Goal: Transaction & Acquisition: Purchase product/service

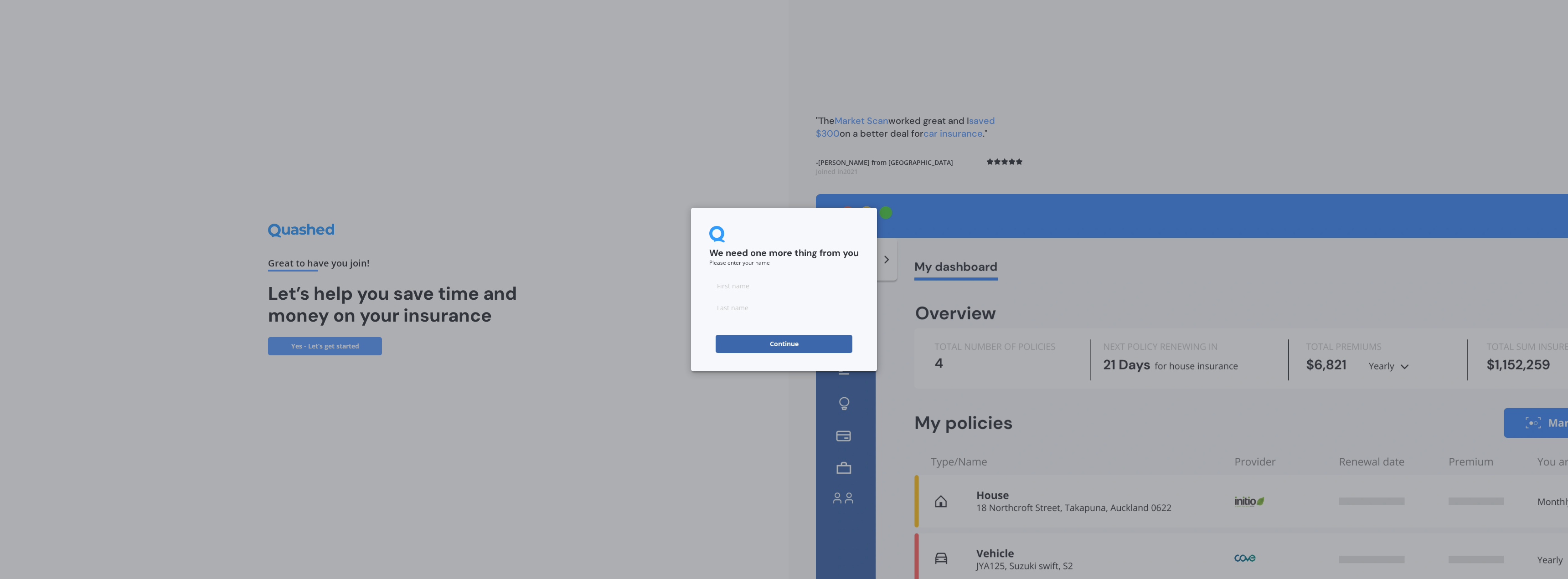
click at [746, 292] on input at bounding box center [784, 286] width 149 height 18
type input "Paihera"
type input "Hohaia"
click at [774, 234] on div "We need one more thing from you Please enter your name" at bounding box center [784, 246] width 149 height 40
click at [785, 339] on button "Continue" at bounding box center [784, 344] width 137 height 18
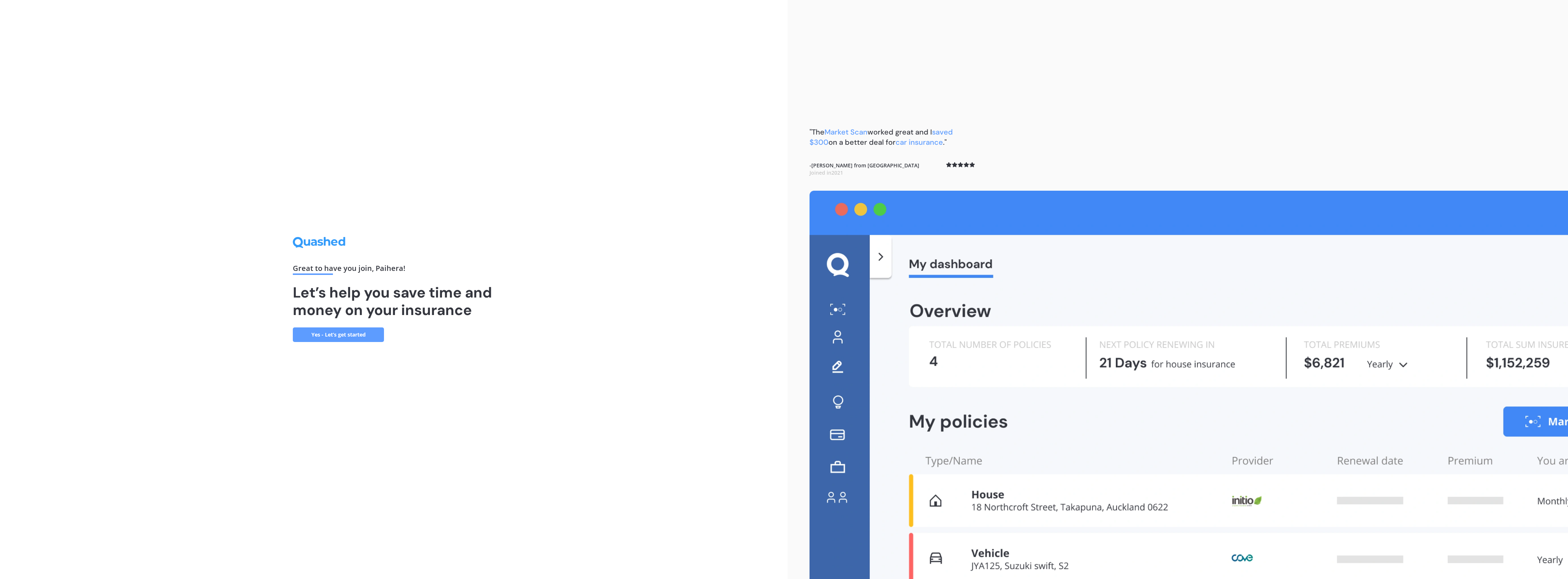
click at [338, 334] on link "Yes - Let’s get started" at bounding box center [338, 335] width 91 height 15
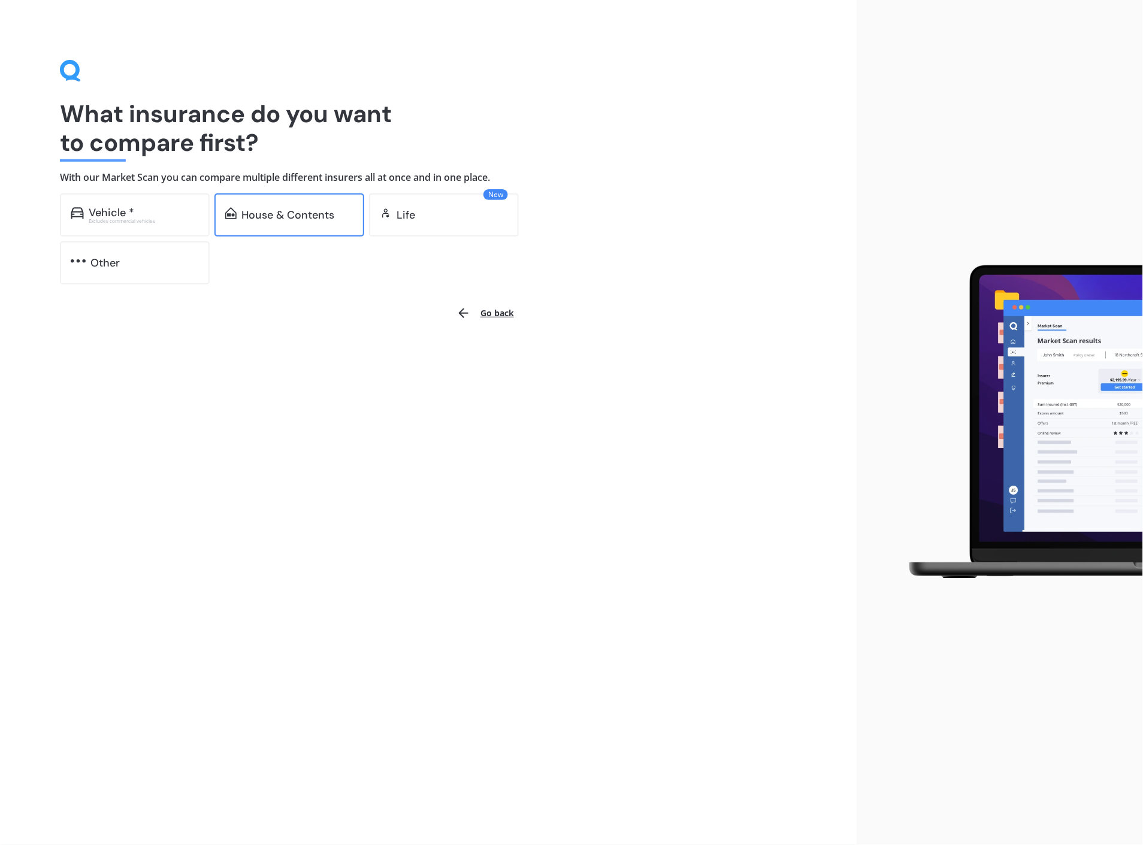
click at [265, 216] on div "House & Contents" at bounding box center [287, 215] width 93 height 12
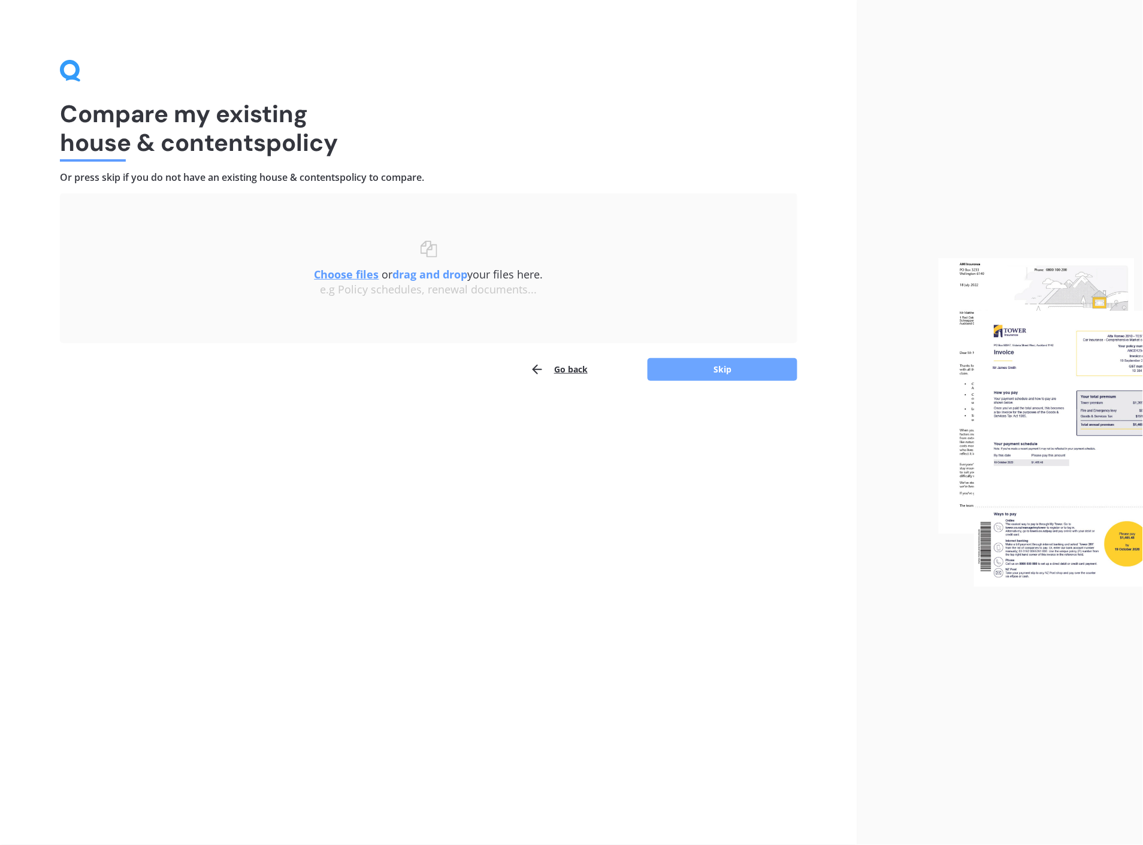
click at [712, 368] on button "Skip" at bounding box center [723, 369] width 150 height 23
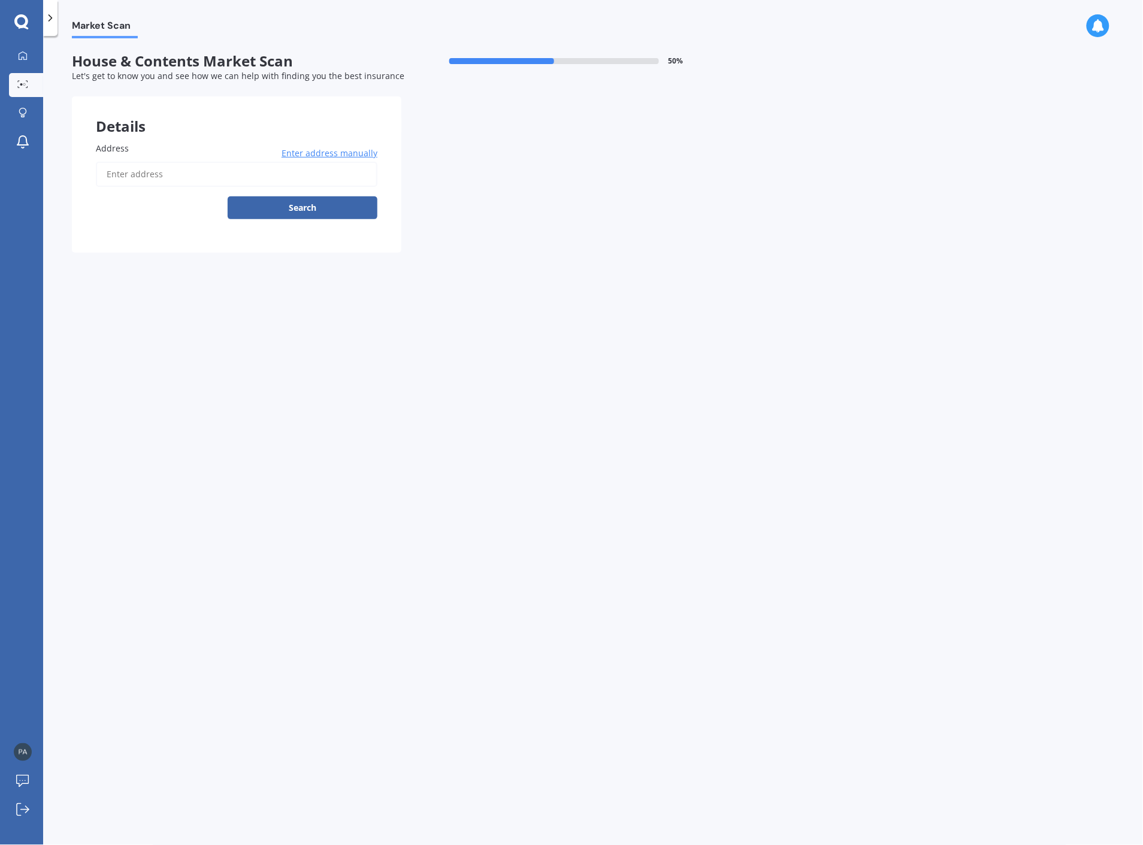
click at [117, 174] on input "Address" at bounding box center [237, 174] width 282 height 25
type input "350A Park Road, Te Awamutu 3800"
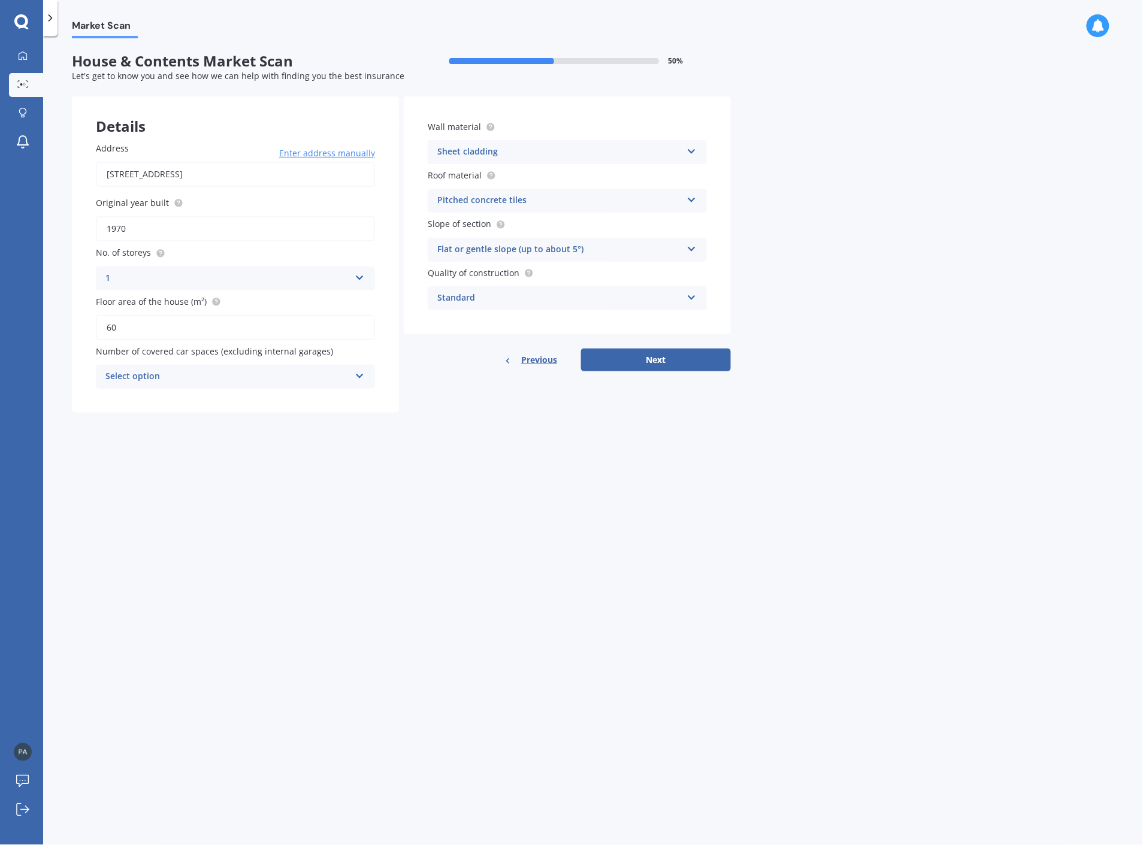
click at [355, 371] on icon at bounding box center [360, 374] width 10 height 8
click at [158, 397] on div "0" at bounding box center [235, 400] width 278 height 22
click at [654, 365] on button "Next" at bounding box center [656, 360] width 150 height 23
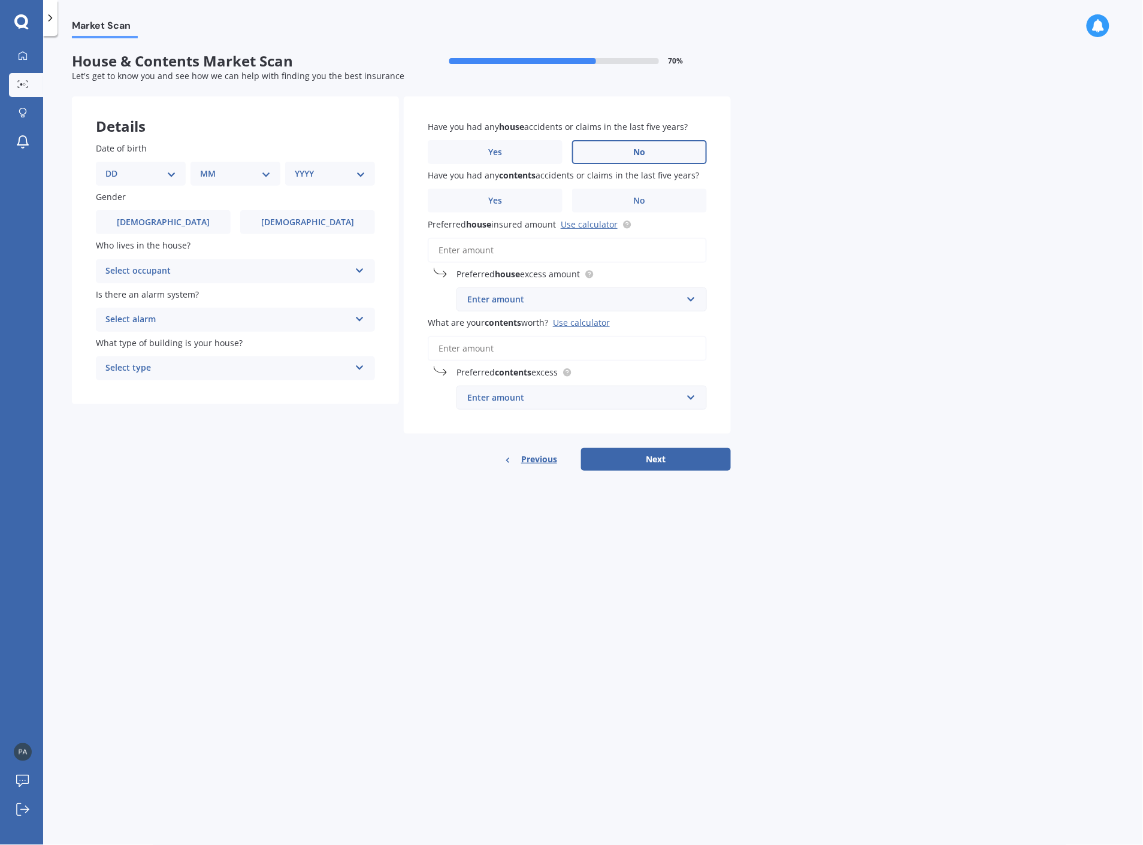
click at [647, 151] on label "No" at bounding box center [639, 152] width 135 height 24
click at [0, 0] on input "No" at bounding box center [0, 0] width 0 height 0
click at [624, 201] on label "No" at bounding box center [639, 201] width 135 height 24
click at [0, 0] on input "No" at bounding box center [0, 0] width 0 height 0
click at [590, 228] on link "Use calculator" at bounding box center [589, 224] width 57 height 11
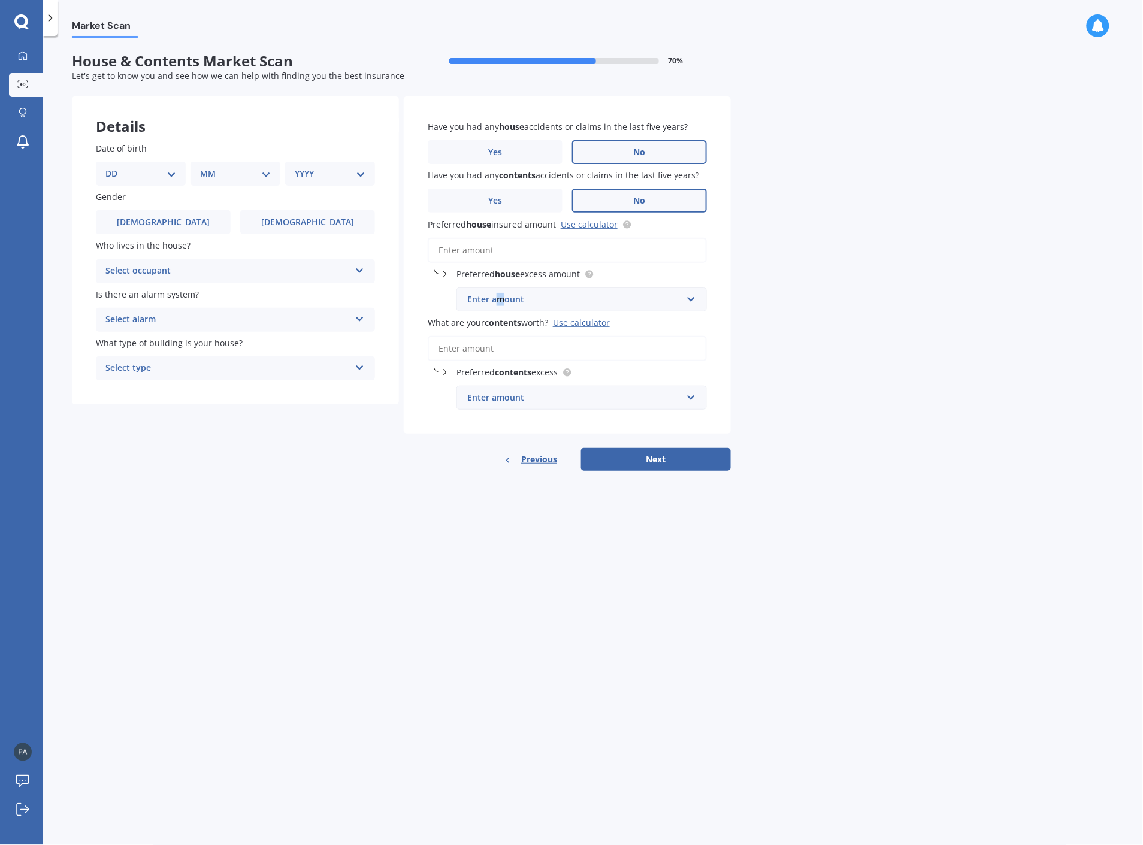
click at [500, 298] on div "Enter amount" at bounding box center [574, 299] width 214 height 13
paste input "328,788"
type input "328,788"
click at [507, 325] on div "$ 328,788" at bounding box center [581, 322] width 249 height 22
click at [824, 411] on div "Market Scan House & Contents Market Scan 70 % Let's get to know you and see how…" at bounding box center [593, 442] width 1100 height 809
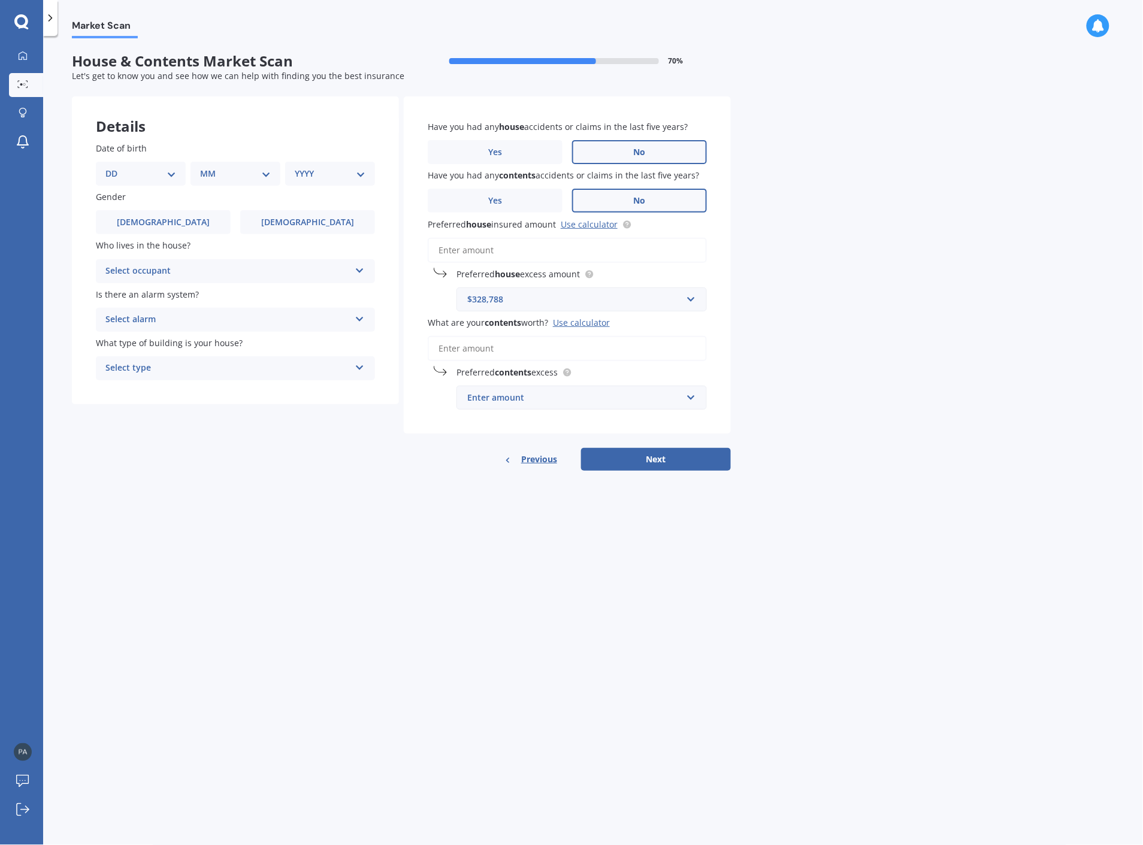
click at [584, 326] on div "Use calculator" at bounding box center [581, 322] width 57 height 11
click at [584, 336] on input "What are your contents worth? Use calculator" at bounding box center [567, 348] width 279 height 25
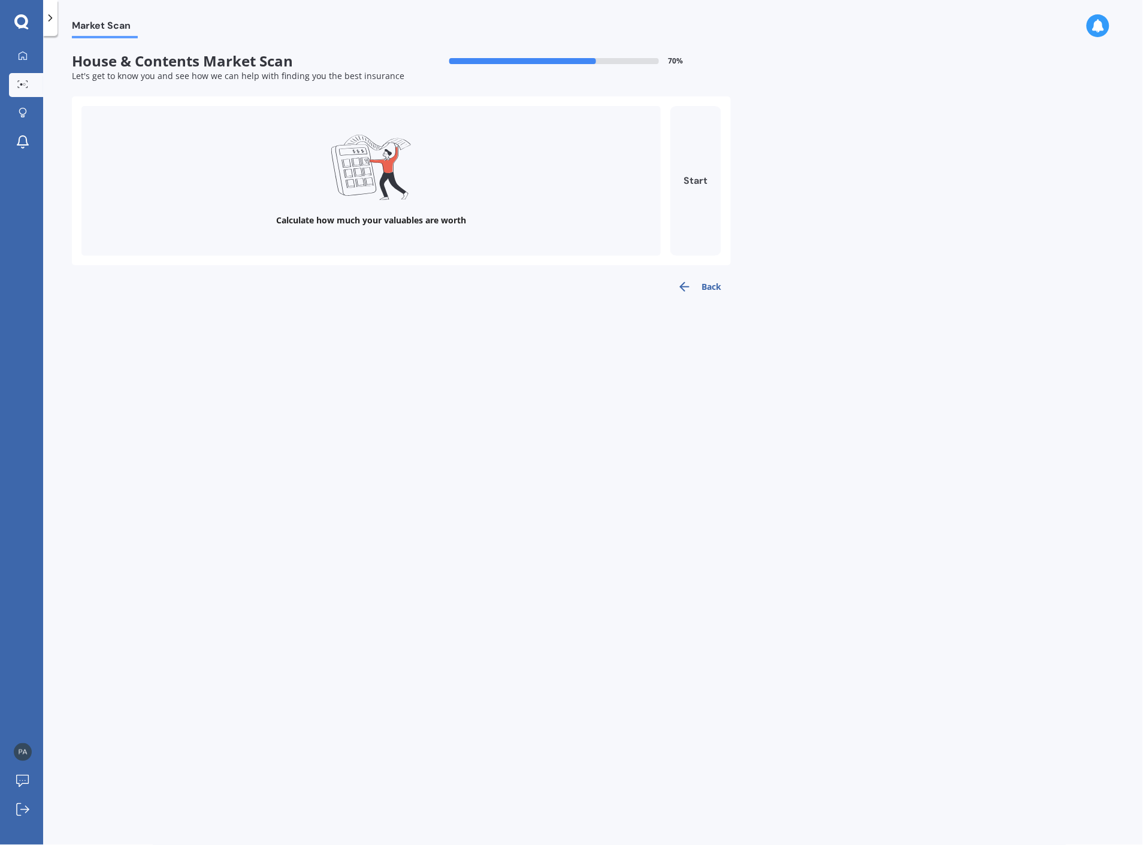
click at [701, 183] on button "Start" at bounding box center [695, 181] width 51 height 150
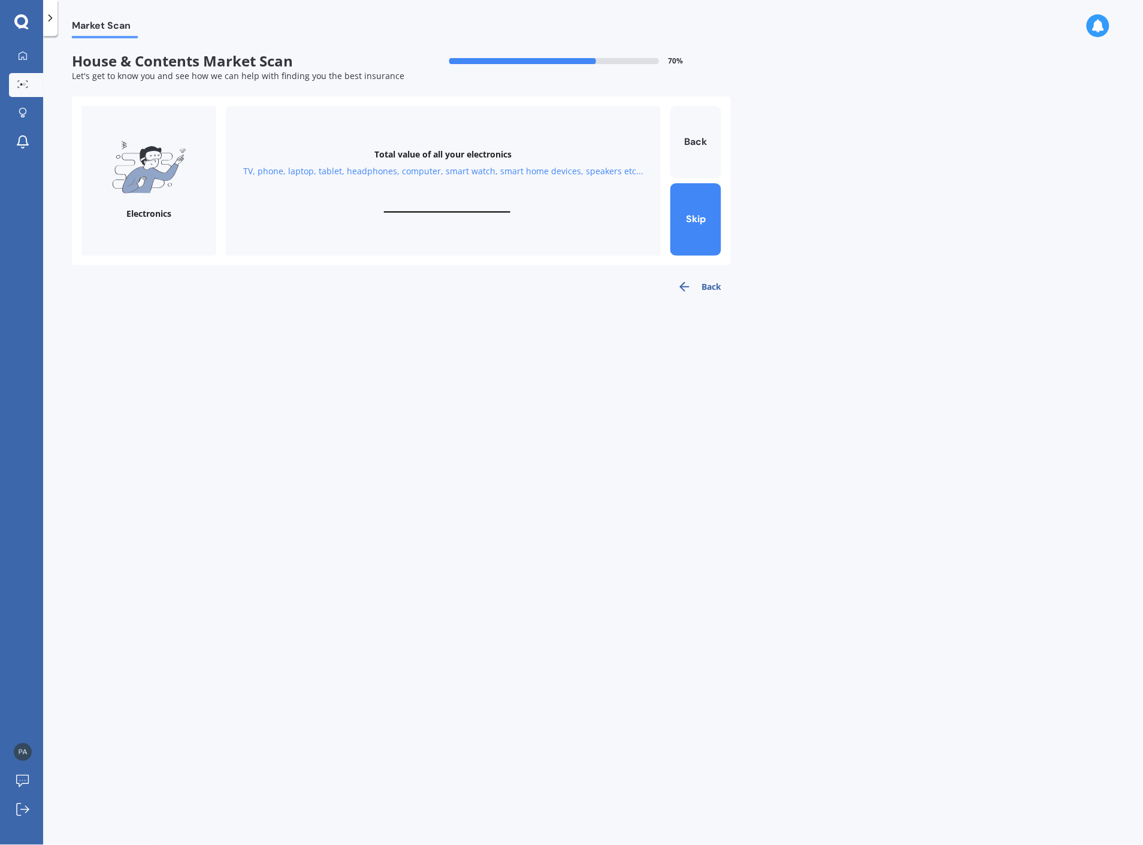
click at [429, 198] on div "Total value of all your electronics TV, phone, laptop, tablet, headphones, comp…" at bounding box center [443, 181] width 435 height 150
click at [427, 208] on input "text" at bounding box center [447, 206] width 126 height 11
click at [445, 207] on input "$15,000" at bounding box center [447, 206] width 126 height 11
type input "$18,000"
click at [690, 216] on button "Next" at bounding box center [695, 219] width 51 height 72
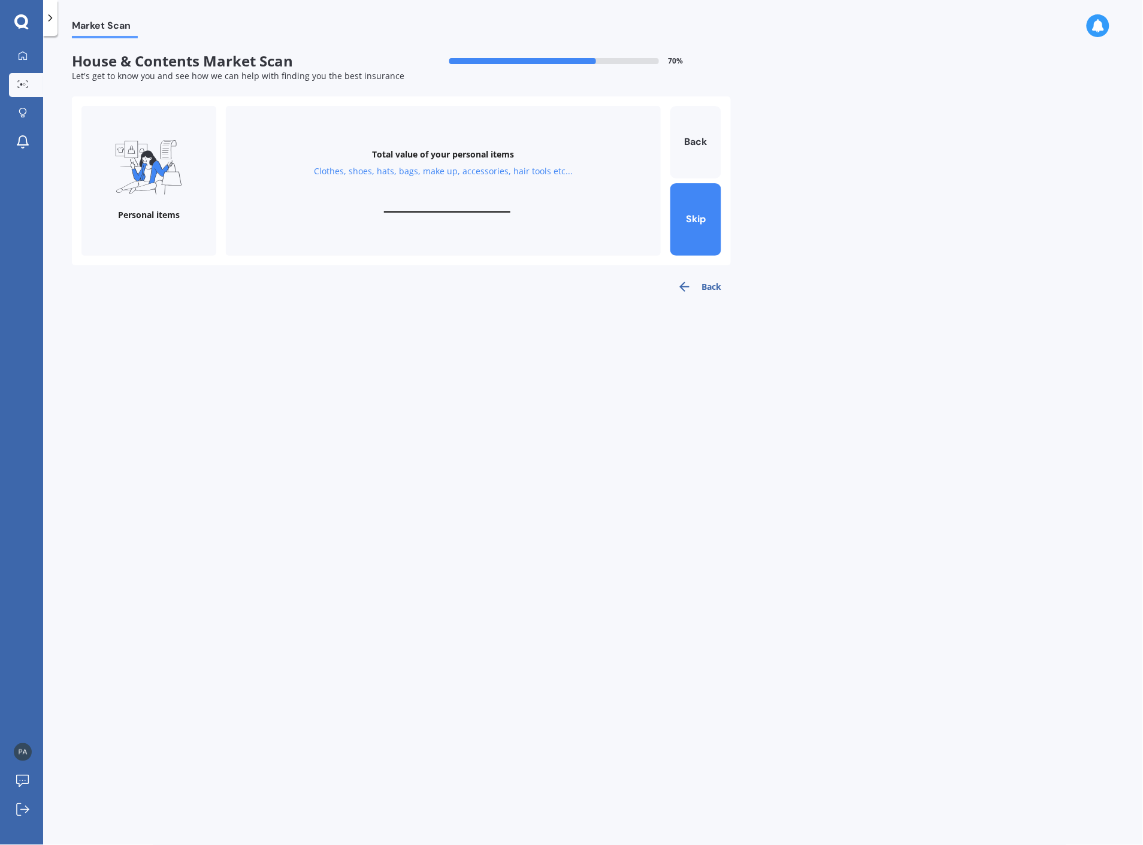
click at [433, 216] on div "Total value of your personal items Clothes, shoes, hats, bags, make up, accesso…" at bounding box center [443, 181] width 435 height 150
click at [438, 207] on input "text" at bounding box center [447, 206] width 126 height 11
type input "$10,000"
click at [687, 223] on button "Next" at bounding box center [695, 219] width 51 height 72
click at [454, 207] on input "text" at bounding box center [447, 206] width 126 height 11
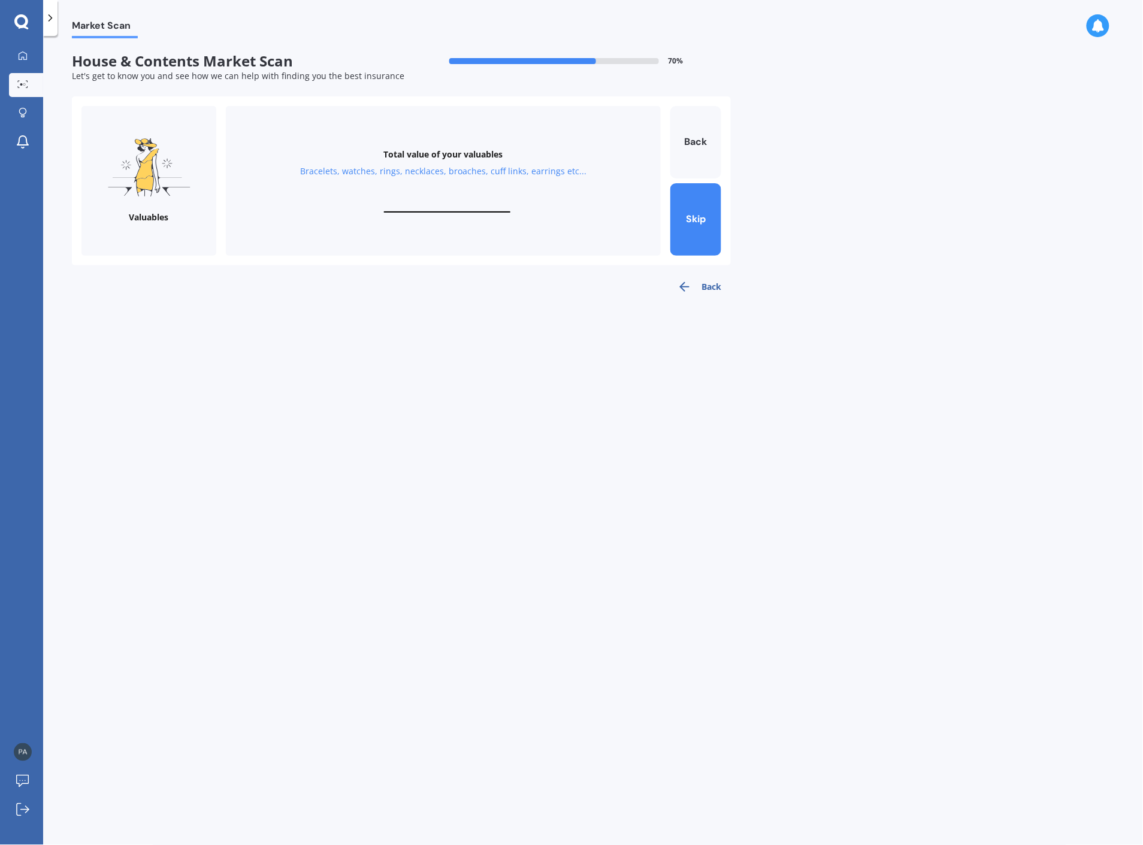
type input "$1"
type input "$2,000"
click at [687, 220] on button "Next" at bounding box center [695, 219] width 51 height 72
click at [441, 201] on div "Total value of your kitchen items Kitchen appliances, utensils, china, glasswar…" at bounding box center [443, 181] width 435 height 150
click at [439, 210] on input "text" at bounding box center [447, 206] width 126 height 11
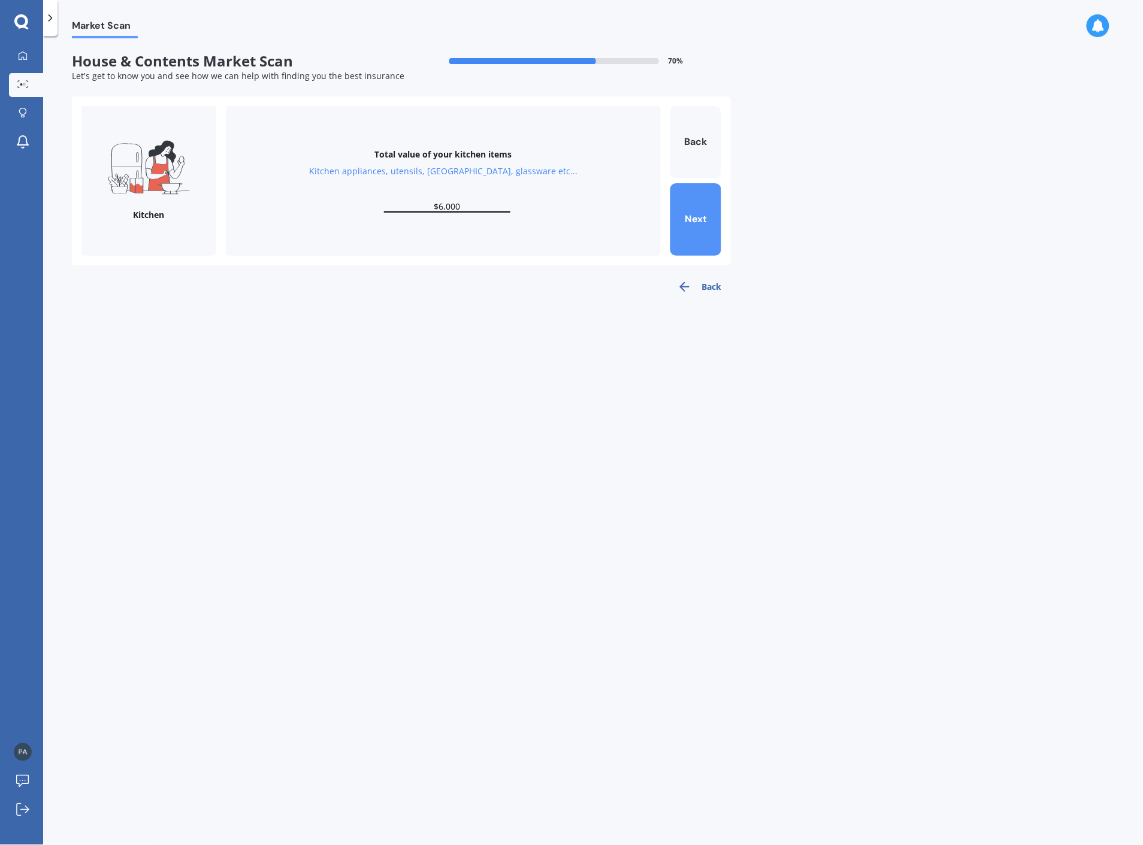
type input "$6,000"
click at [699, 219] on button "Next" at bounding box center [695, 219] width 51 height 72
click at [444, 204] on input "text" at bounding box center [447, 206] width 126 height 11
type input "$20,000"
click at [723, 213] on div "Furniture Total value of your furniture In your bedrooms, lounge, dining, bathr…" at bounding box center [401, 180] width 659 height 169
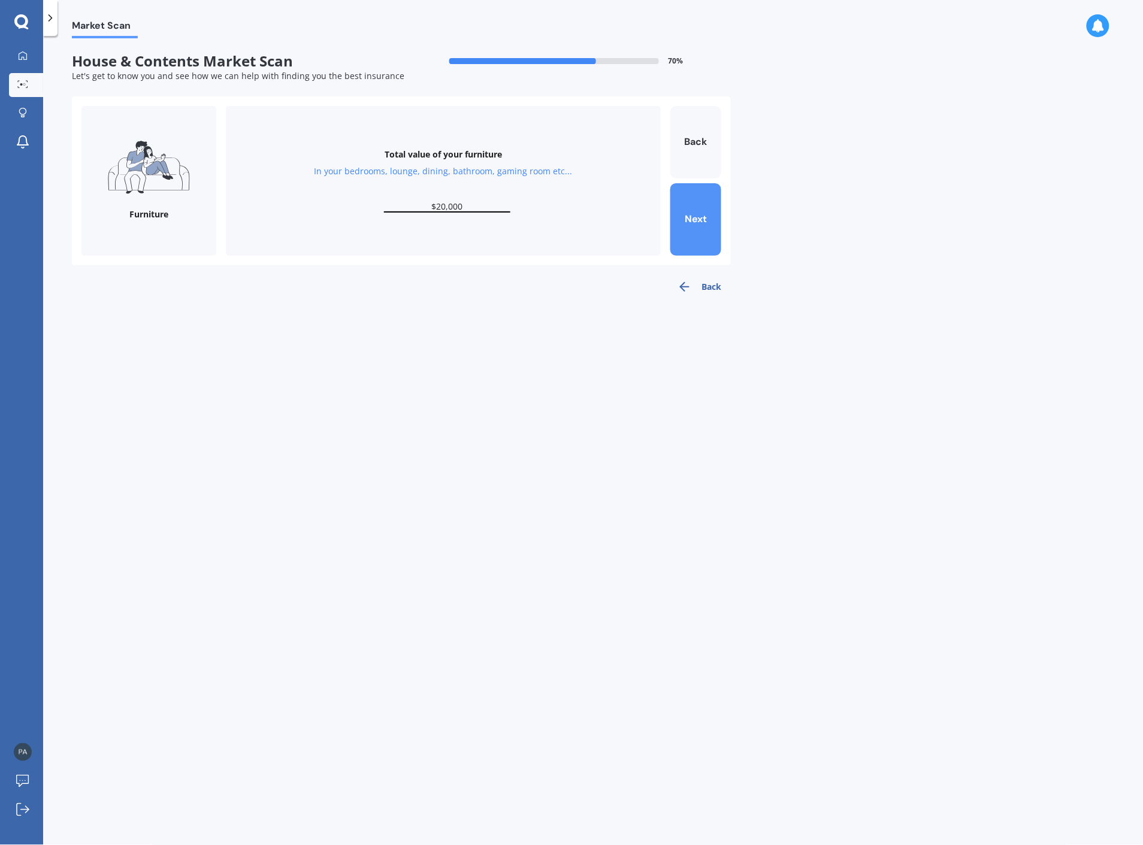
click at [699, 223] on button "Next" at bounding box center [695, 219] width 51 height 72
click at [442, 204] on input "text" at bounding box center [447, 206] width 126 height 11
type input "$3,000"
click at [701, 220] on button "Next" at bounding box center [695, 219] width 51 height 72
click at [457, 205] on input "text" at bounding box center [447, 206] width 126 height 11
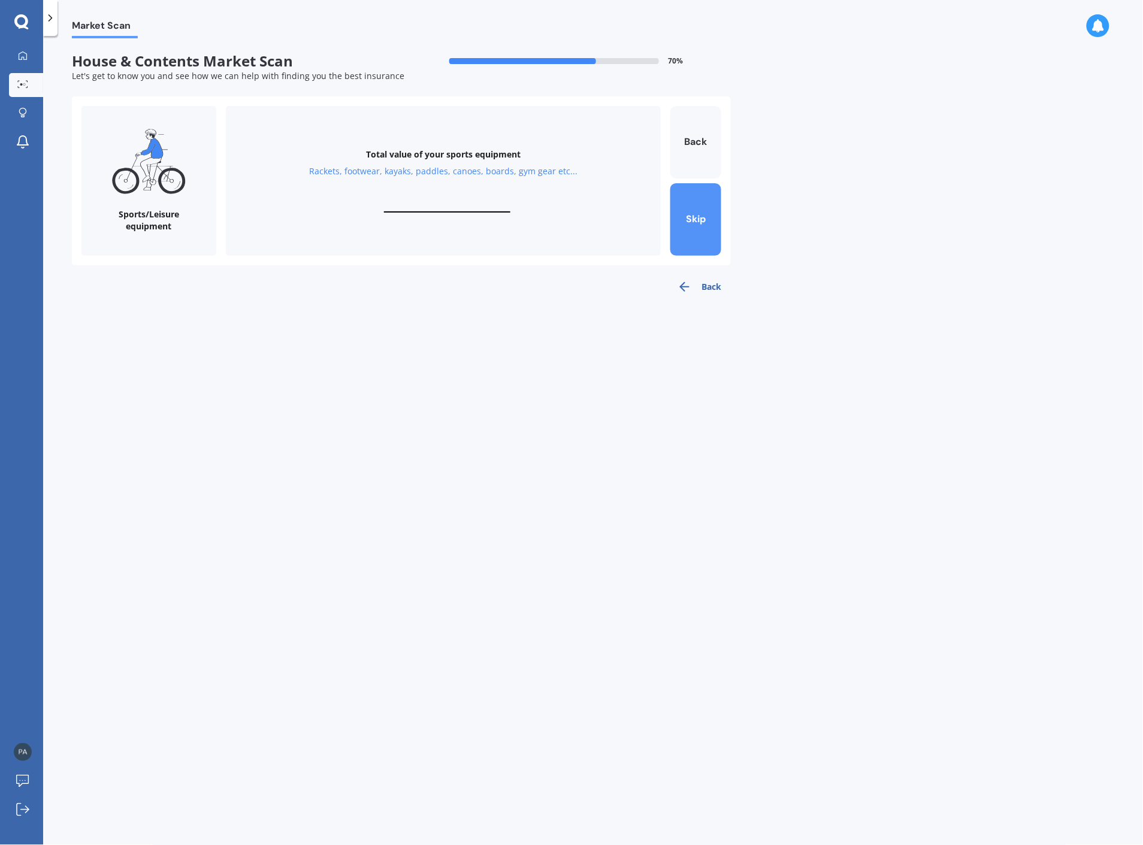
click at [692, 219] on button "Skip" at bounding box center [695, 219] width 51 height 72
click at [437, 199] on div "Have any custom or super valuable items? Extra jewellery, DJ equipment, collect…" at bounding box center [443, 181] width 435 height 150
click at [429, 210] on input "text" at bounding box center [447, 206] width 126 height 11
type input "$10,000"
click at [695, 216] on button "Finish" at bounding box center [695, 219] width 51 height 72
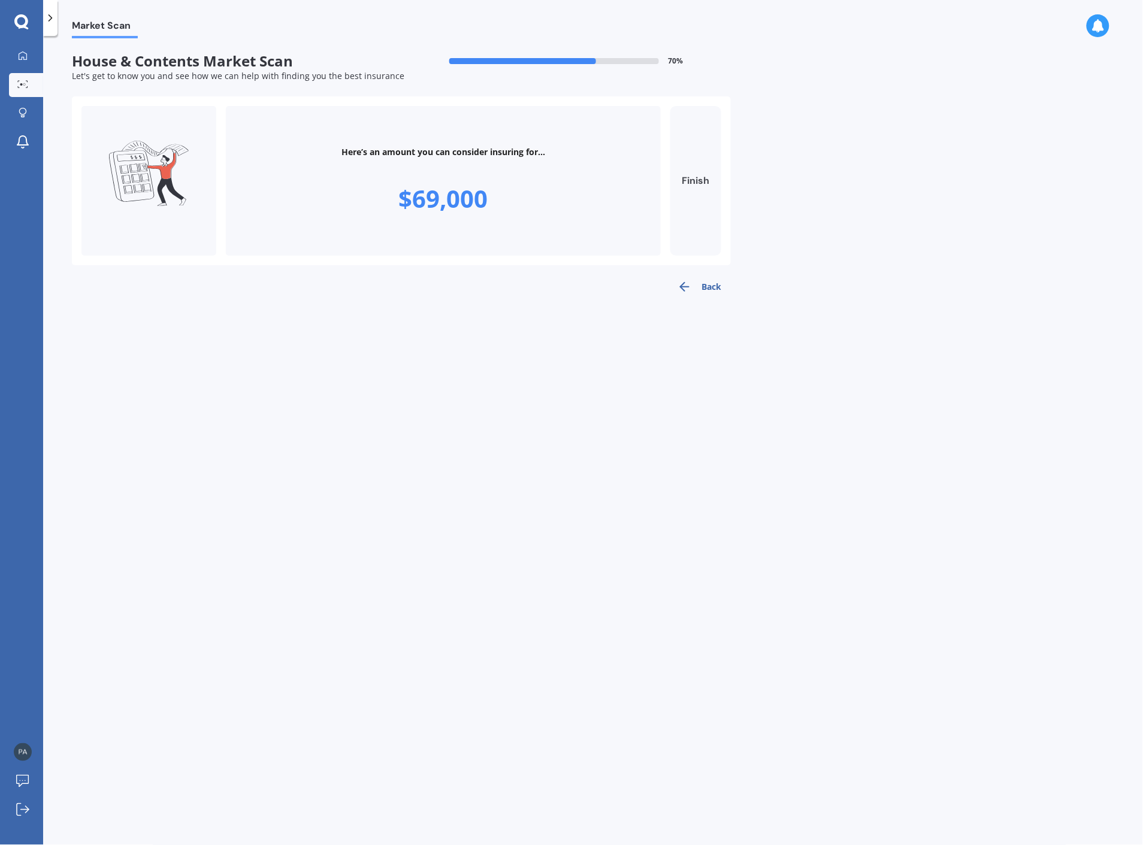
click at [699, 176] on button "Finish" at bounding box center [695, 181] width 51 height 150
type input "$69,000"
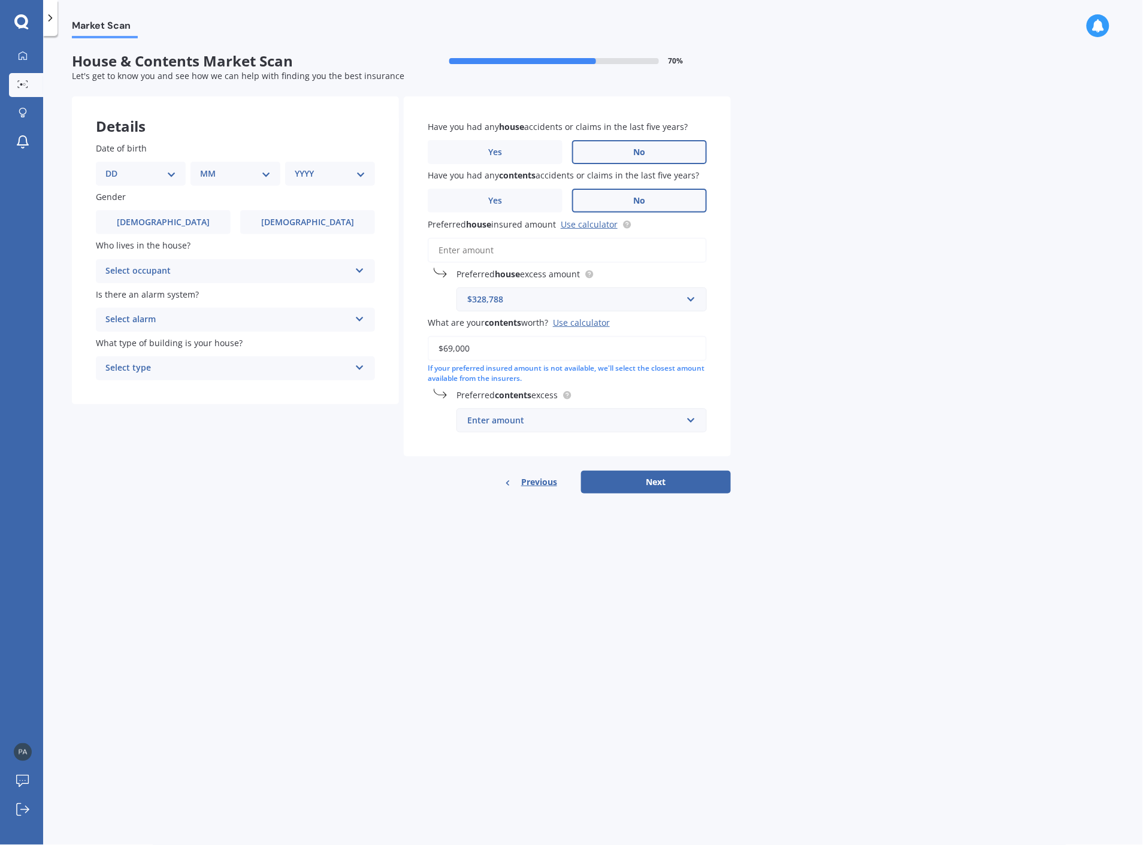
click at [523, 422] on div "Enter amount" at bounding box center [574, 420] width 214 height 13
type input "69000"
click at [766, 534] on div "Market Scan House & Contents Market Scan 70 % Let's get to know you and see how…" at bounding box center [593, 442] width 1100 height 809
click at [503, 424] on div "$69,000" at bounding box center [574, 420] width 214 height 13
click at [687, 377] on div "If your preferred insured amount is not available, we'll select the closest amo…" at bounding box center [567, 374] width 279 height 20
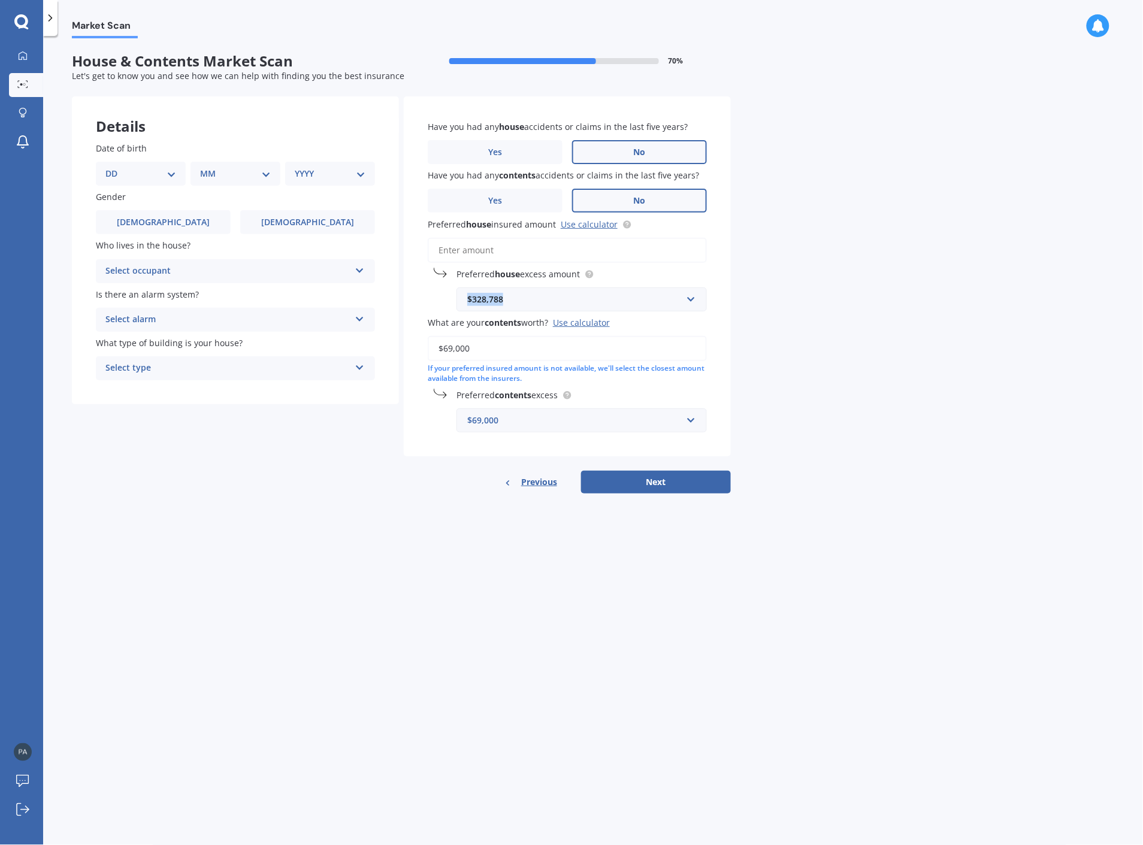
drag, startPoint x: 516, startPoint y: 300, endPoint x: 449, endPoint y: 285, distance: 68.7
click at [449, 285] on div "Preferred house excess amount $328,788 $328,788 $300 $400 $500 $750 $1,000 $2,0…" at bounding box center [567, 290] width 279 height 44
click at [468, 252] on input "Preferred house insured amount Use calculator" at bounding box center [567, 250] width 279 height 25
paste input "$328,788"
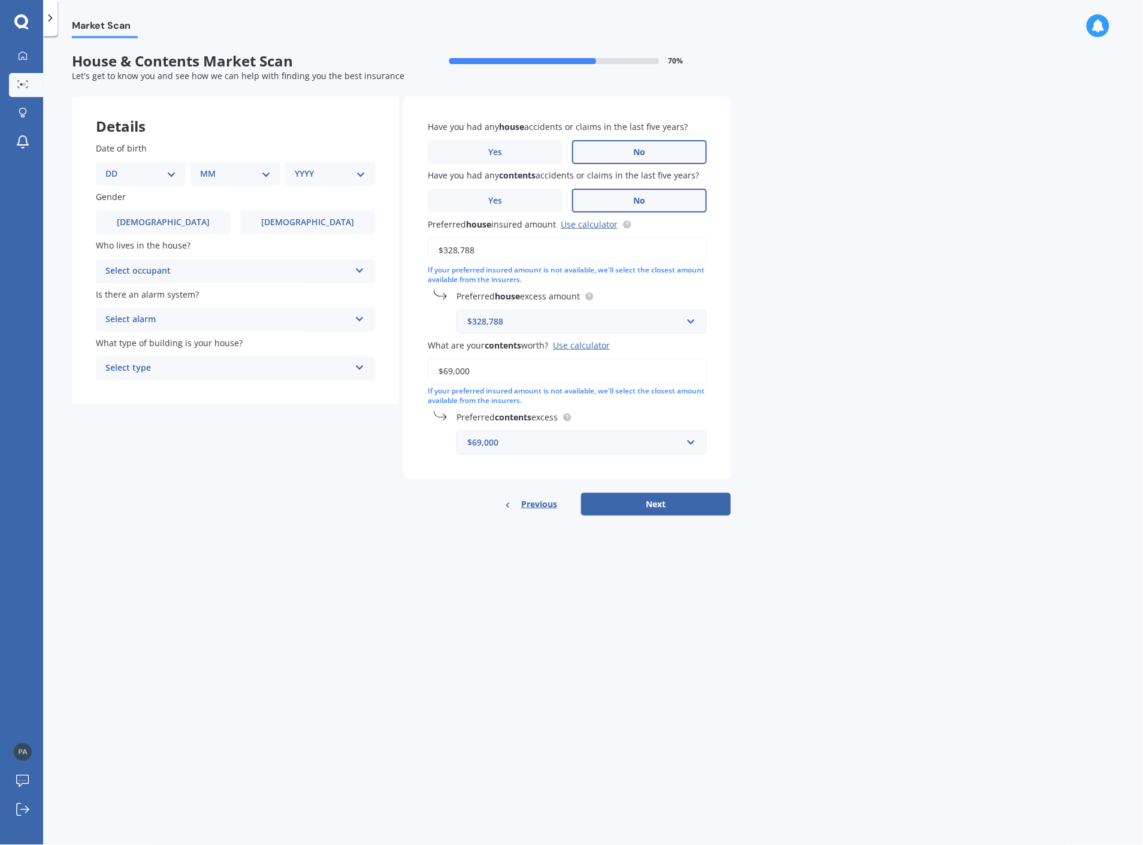
type input "$328,788"
click at [522, 325] on div "$328,788" at bounding box center [574, 321] width 214 height 13
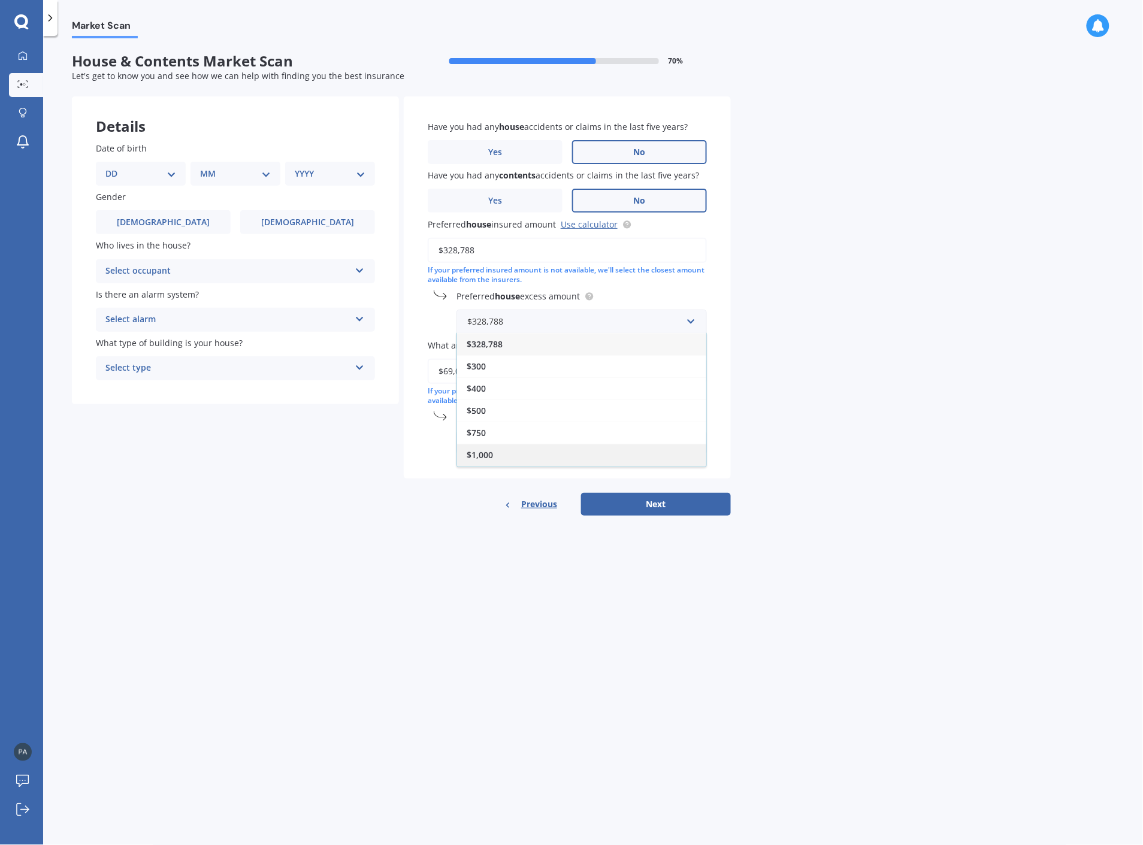
click at [482, 455] on span "$1,000" at bounding box center [480, 454] width 26 height 11
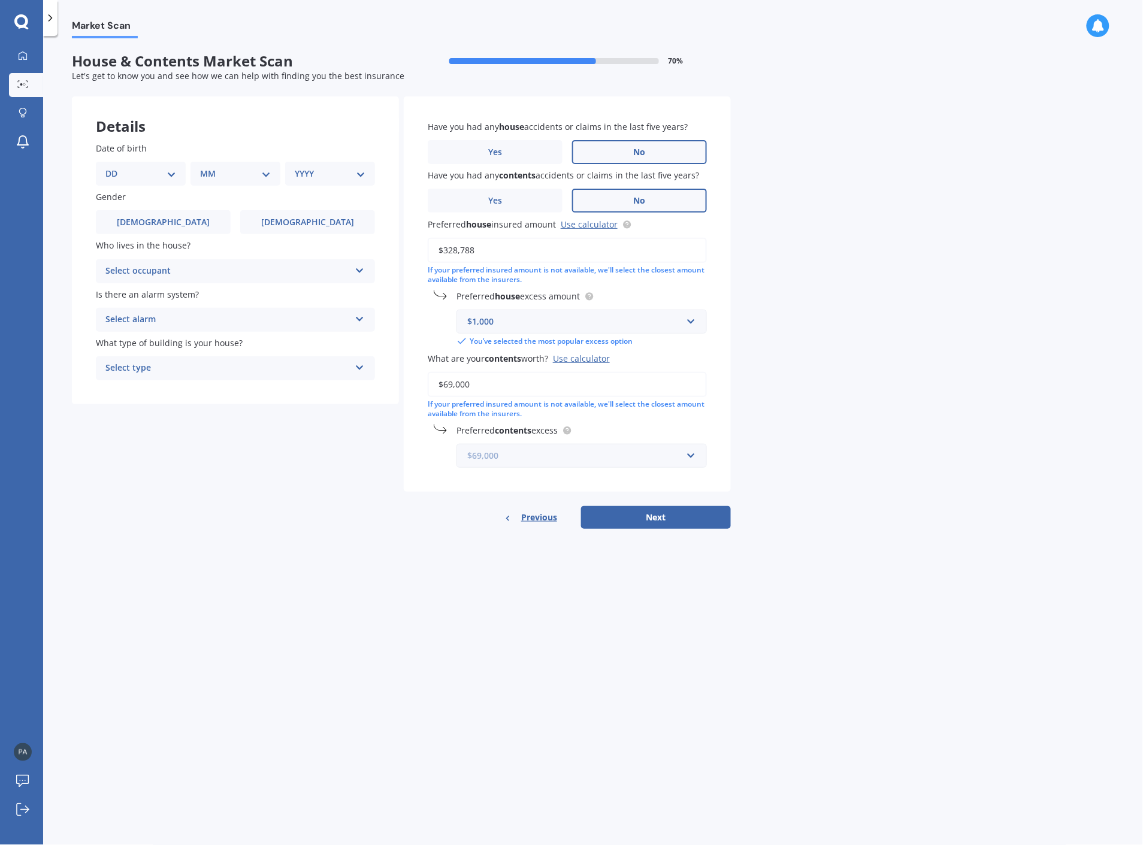
click at [526, 462] on input "text" at bounding box center [578, 456] width 240 height 23
click at [489, 546] on div "$400" at bounding box center [581, 545] width 249 height 22
click at [651, 516] on button "Next" at bounding box center [656, 517] width 150 height 23
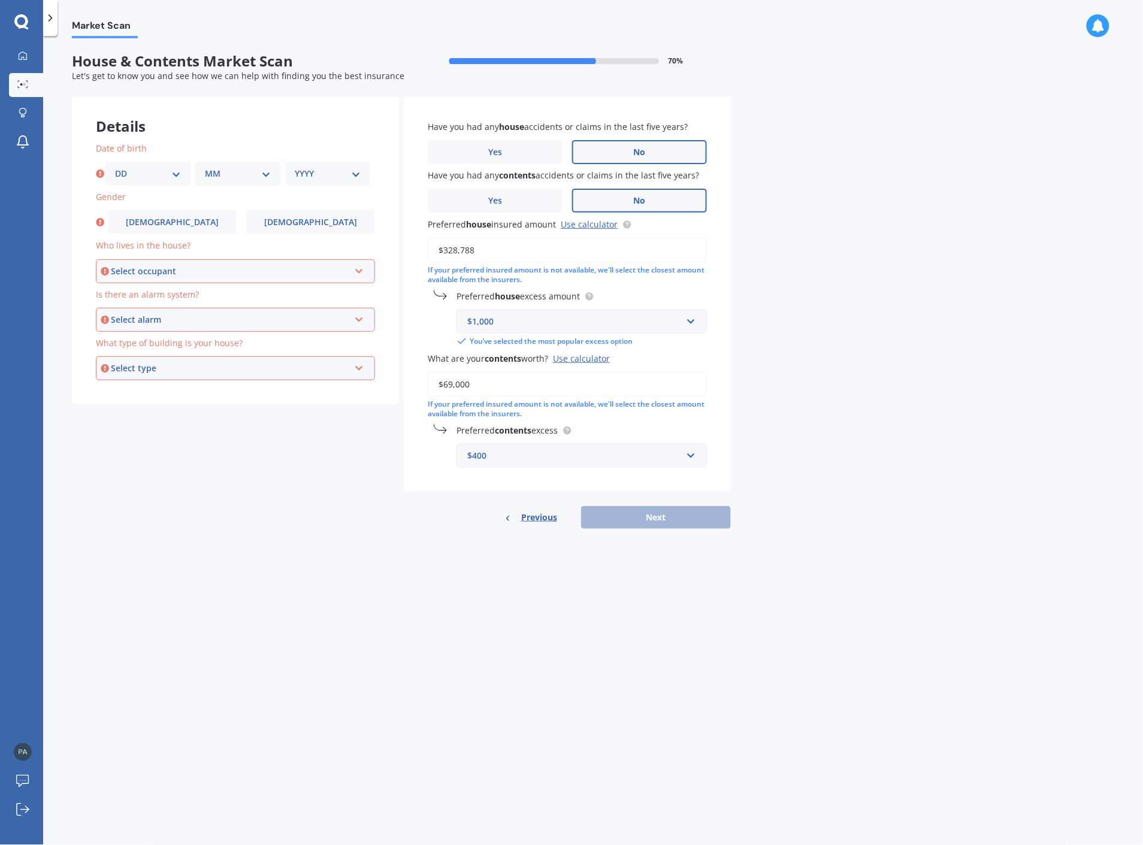
click at [174, 174] on select "DD 01 02 03 04 05 06 07 08 09 10 11 12 13 14 15 16 17 18 19 20 21 22 23 24 25 2…" at bounding box center [148, 173] width 66 height 13
select select "10"
click at [115, 167] on select "DD 01 02 03 04 05 06 07 08 09 10 11 12 13 14 15 16 17 18 19 20 21 22 23 24 25 2…" at bounding box center [148, 173] width 66 height 13
click at [240, 168] on select "MM 01 02 03 04 05 06 07 08 09 10 11 12" at bounding box center [238, 173] width 66 height 13
select select "02"
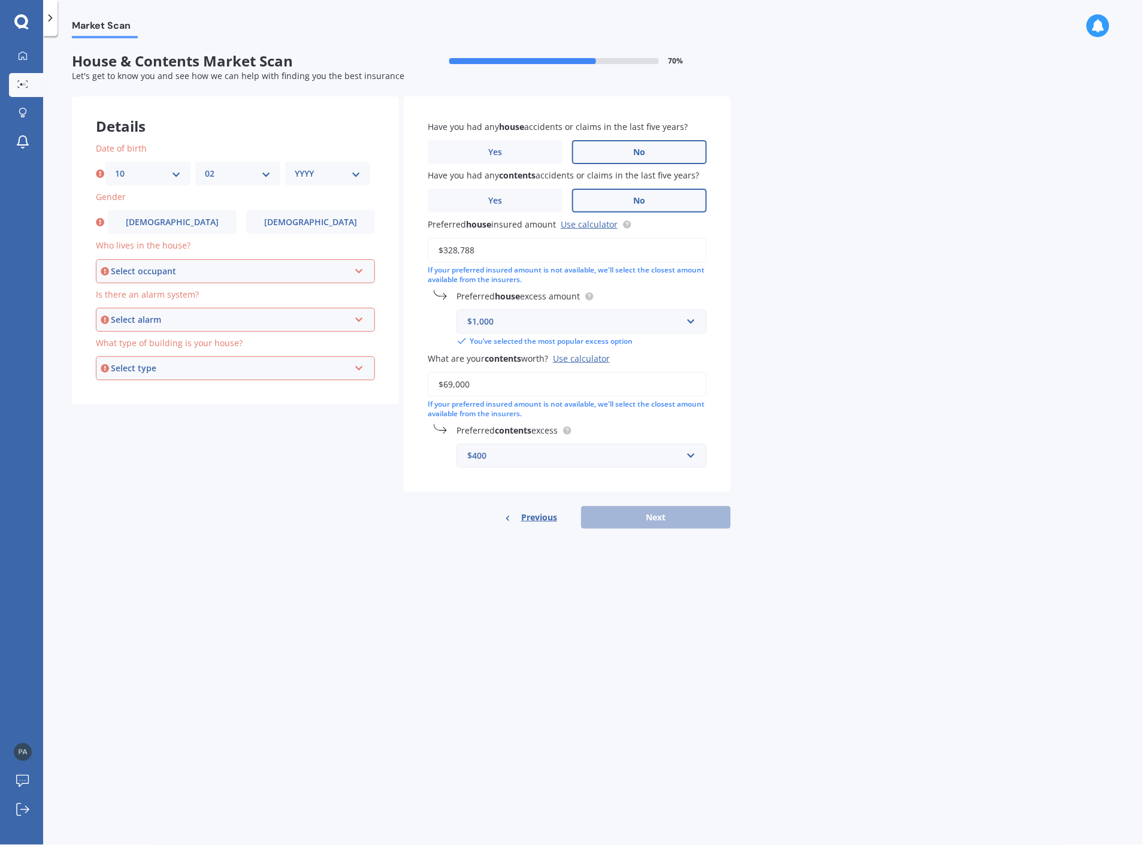
click at [205, 167] on select "MM 01 02 03 04 05 06 07 08 09 10 11 12" at bounding box center [238, 173] width 66 height 13
click at [309, 171] on select "YYYY 2009 2008 2007 2006 2005 2004 2003 2002 2001 2000 1999 1998 1997 1996 1995…" at bounding box center [328, 173] width 66 height 13
select select "1976"
click at [295, 167] on select "YYYY 2009 2008 2007 2006 2005 2004 2003 2002 2001 2000 1999 1998 1997 1996 1995…" at bounding box center [328, 173] width 66 height 13
click at [193, 225] on label "Male" at bounding box center [172, 222] width 129 height 24
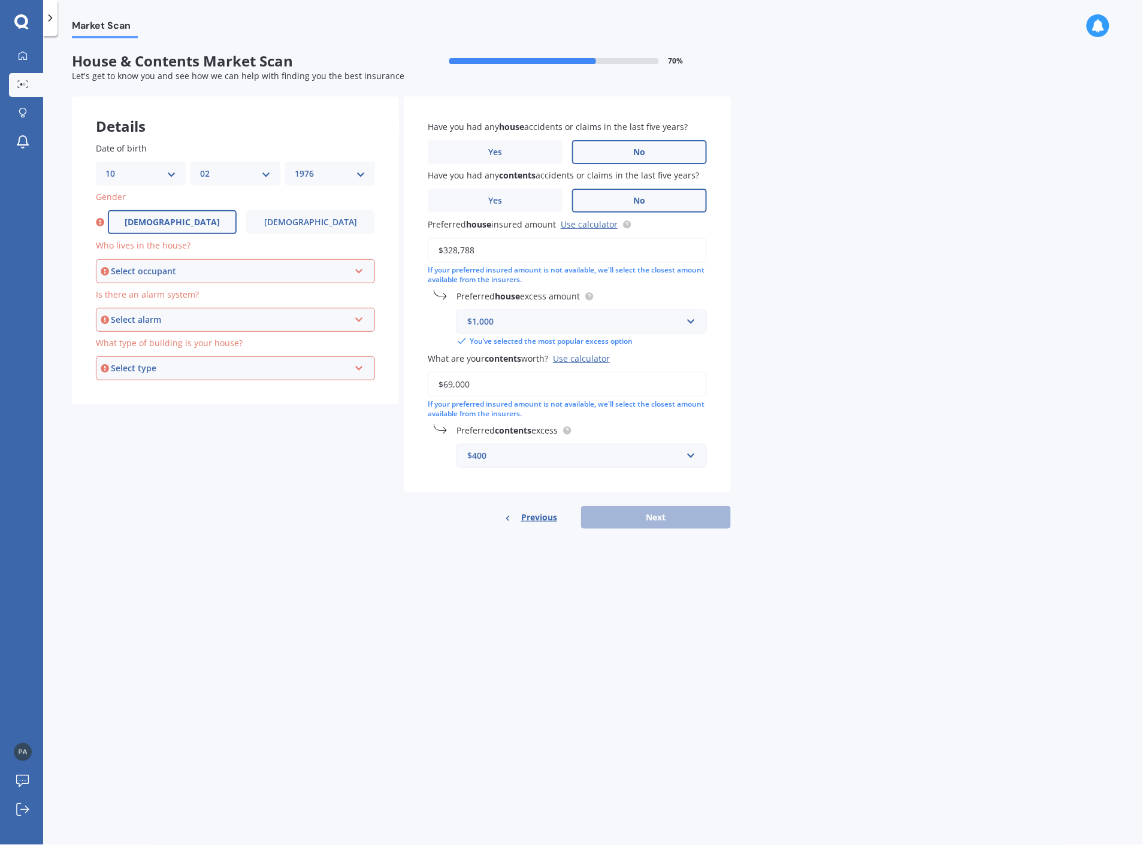
click at [0, 0] on input "Male" at bounding box center [0, 0] width 0 height 0
click at [201, 268] on div "Select occupant" at bounding box center [230, 271] width 238 height 13
click at [153, 295] on div "Owner" at bounding box center [235, 294] width 277 height 22
click at [268, 321] on div "Select alarm" at bounding box center [230, 319] width 238 height 13
click at [168, 367] on span "Yes, not monitored" at bounding box center [146, 363] width 79 height 11
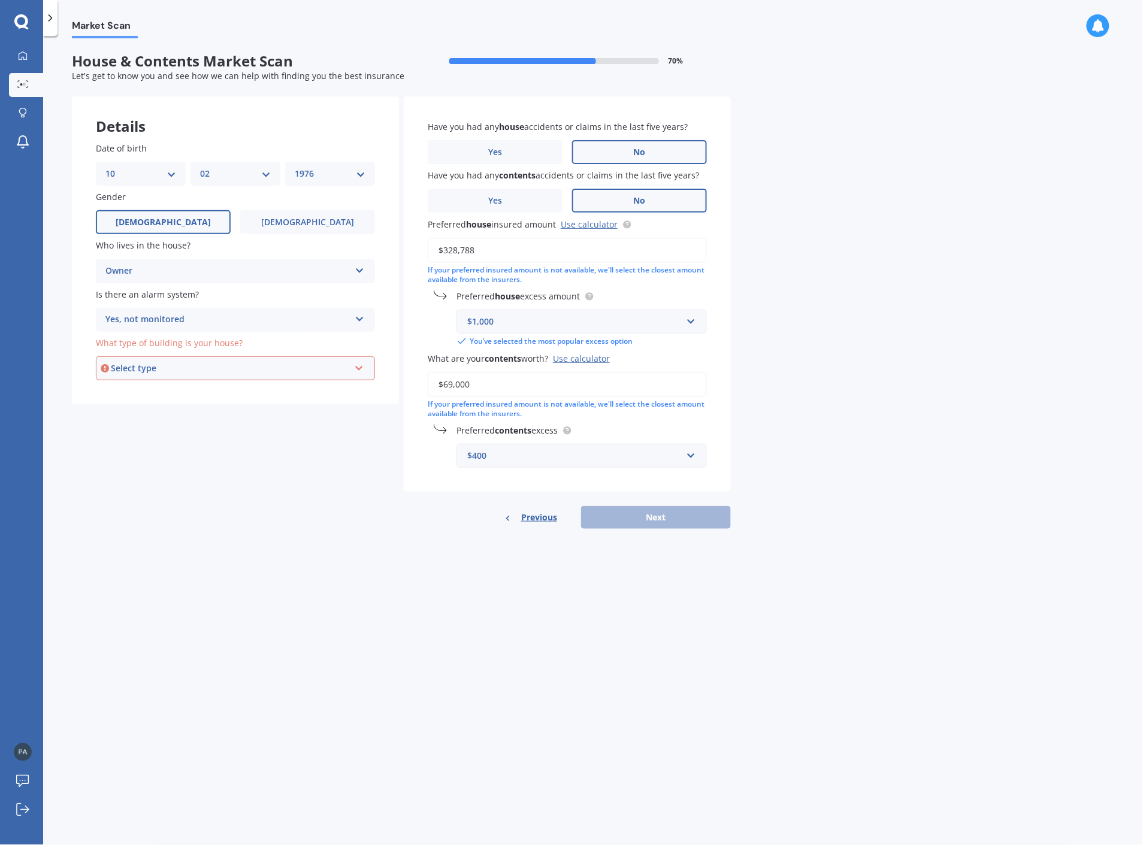
click at [243, 371] on div "Select type" at bounding box center [230, 368] width 238 height 13
click at [150, 400] on div "Freestanding" at bounding box center [235, 391] width 277 height 22
click at [654, 518] on button "Next" at bounding box center [656, 517] width 150 height 23
select select "10"
select select "02"
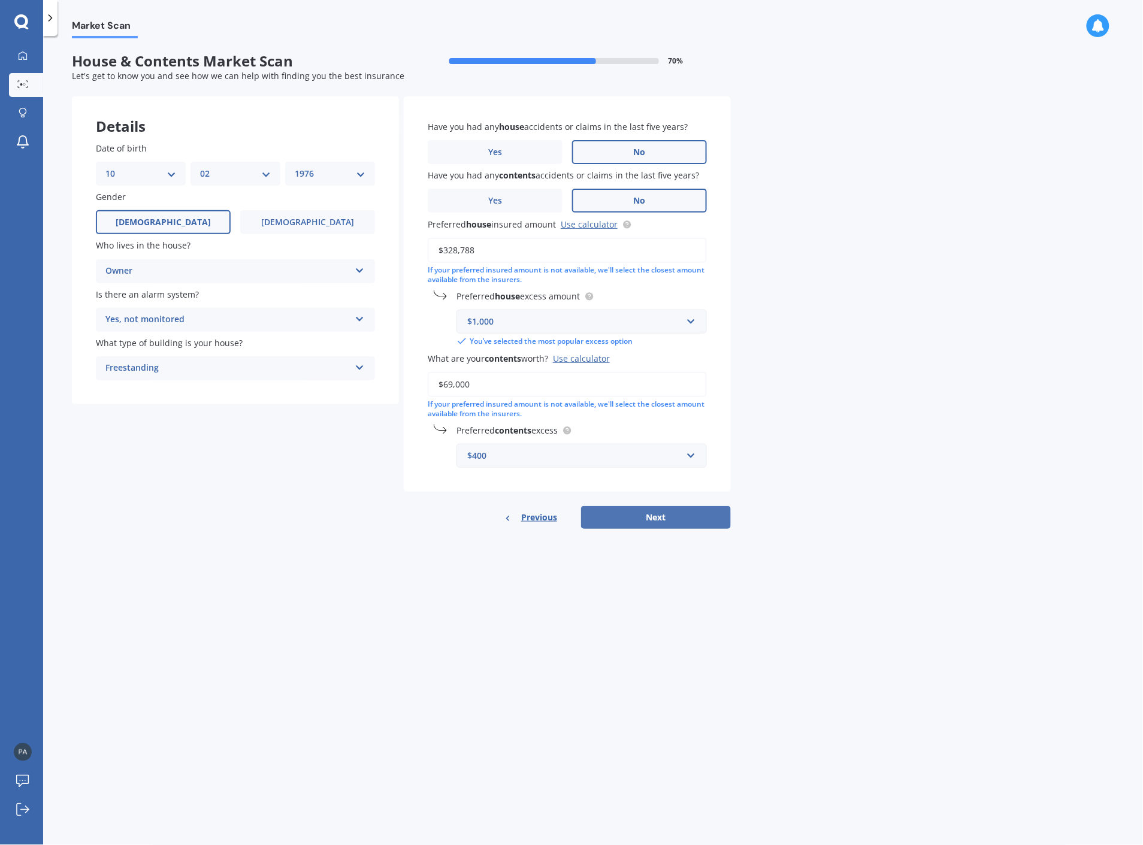
select select "1976"
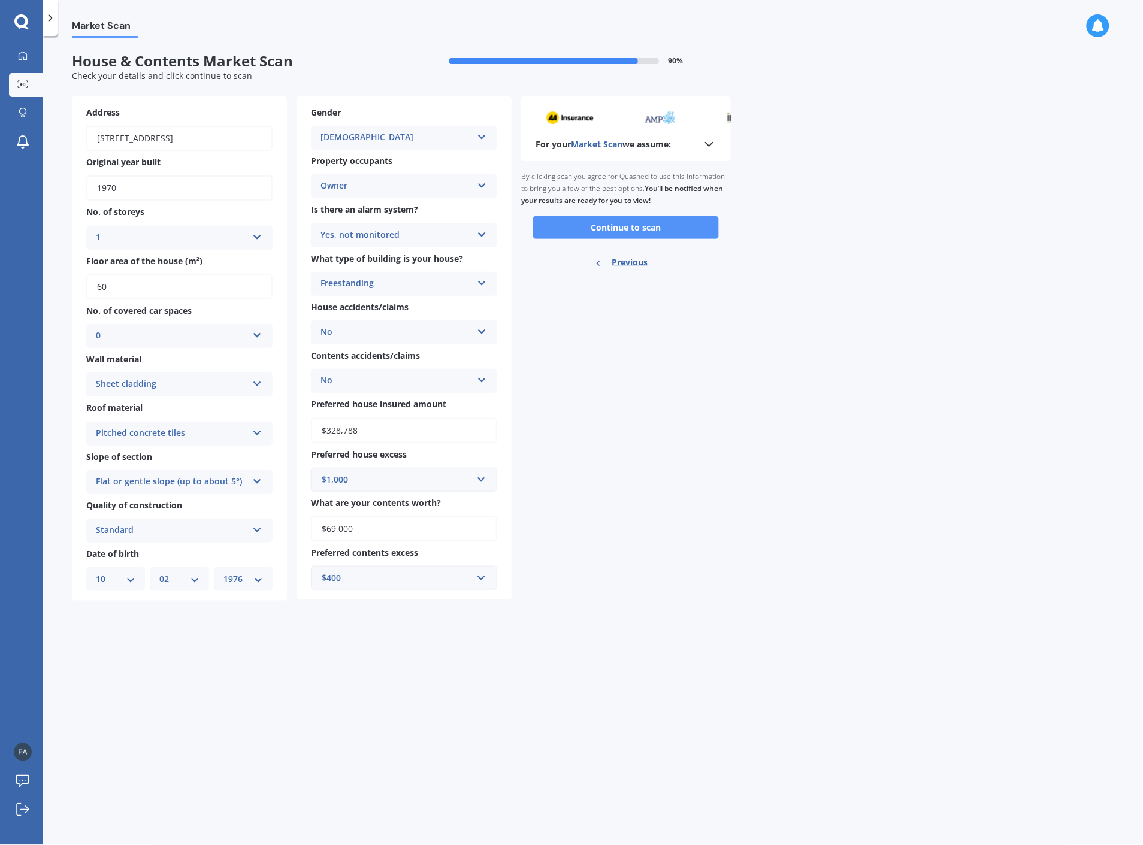
click at [641, 228] on button "Continue to scan" at bounding box center [626, 227] width 186 height 23
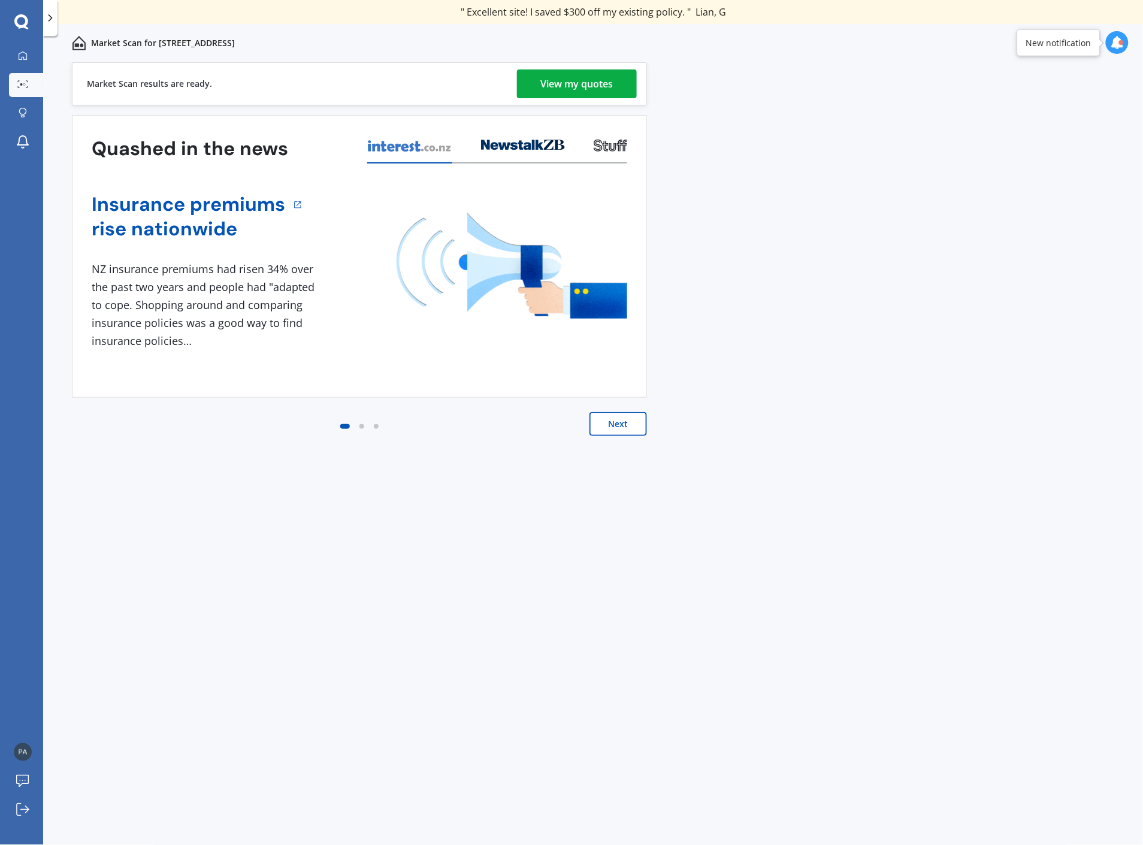
click at [555, 81] on div "View my quotes" at bounding box center [577, 83] width 72 height 29
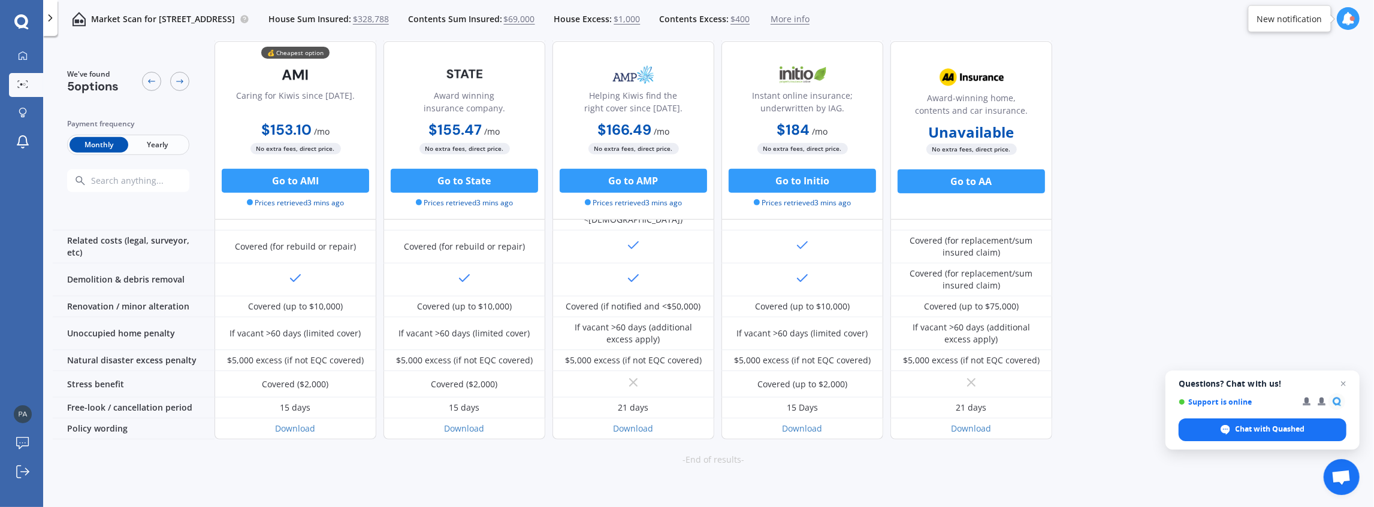
scroll to position [478, 0]
click at [158, 146] on span "Yearly" at bounding box center [157, 145] width 59 height 16
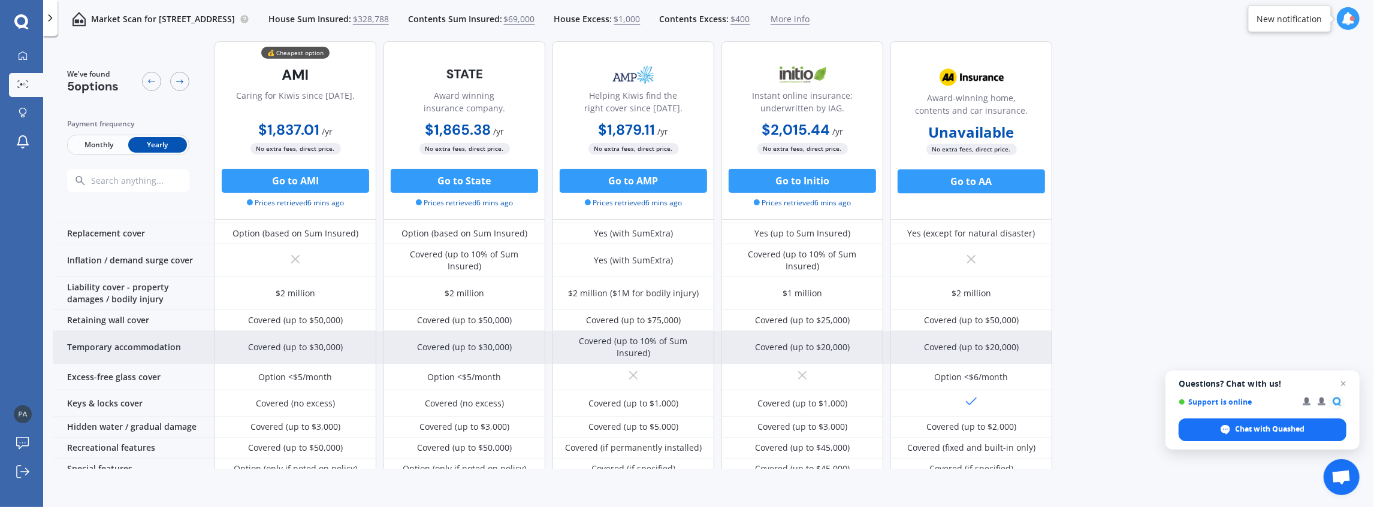
scroll to position [77, 0]
drag, startPoint x: 339, startPoint y: 332, endPoint x: 304, endPoint y: 327, distance: 35.8
click at [304, 341] on div "Covered (up to $30,000)" at bounding box center [295, 347] width 95 height 12
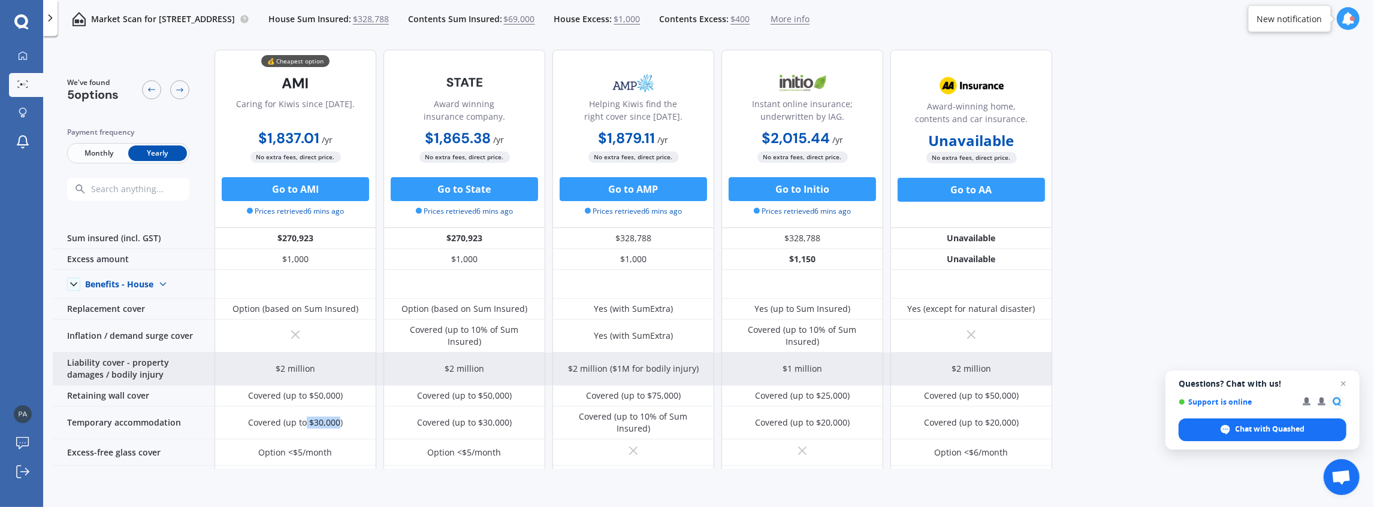
scroll to position [0, 0]
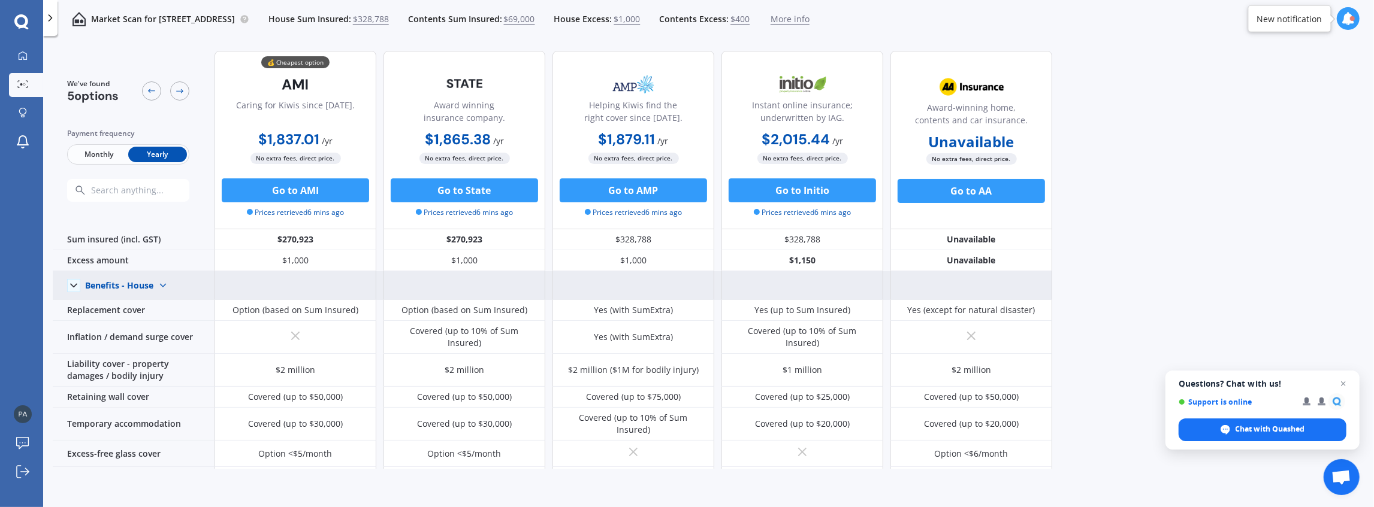
click at [73, 284] on icon at bounding box center [74, 286] width 12 height 12
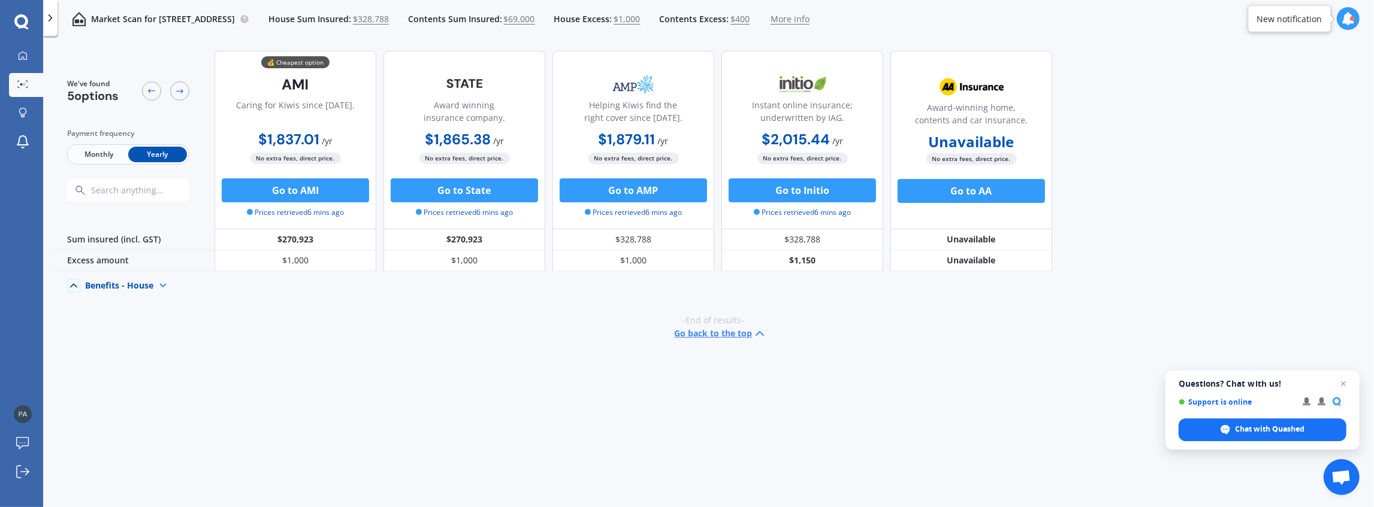
click at [73, 285] on polyline at bounding box center [74, 286] width 6 height 3
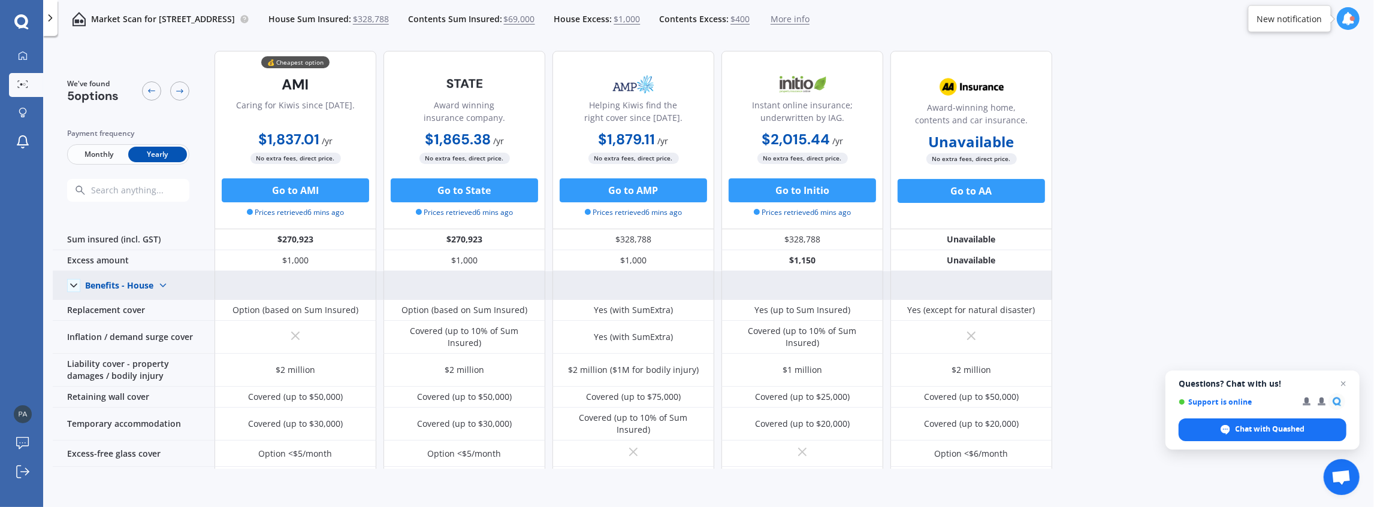
click at [809, 20] on span "More info" at bounding box center [789, 19] width 39 height 12
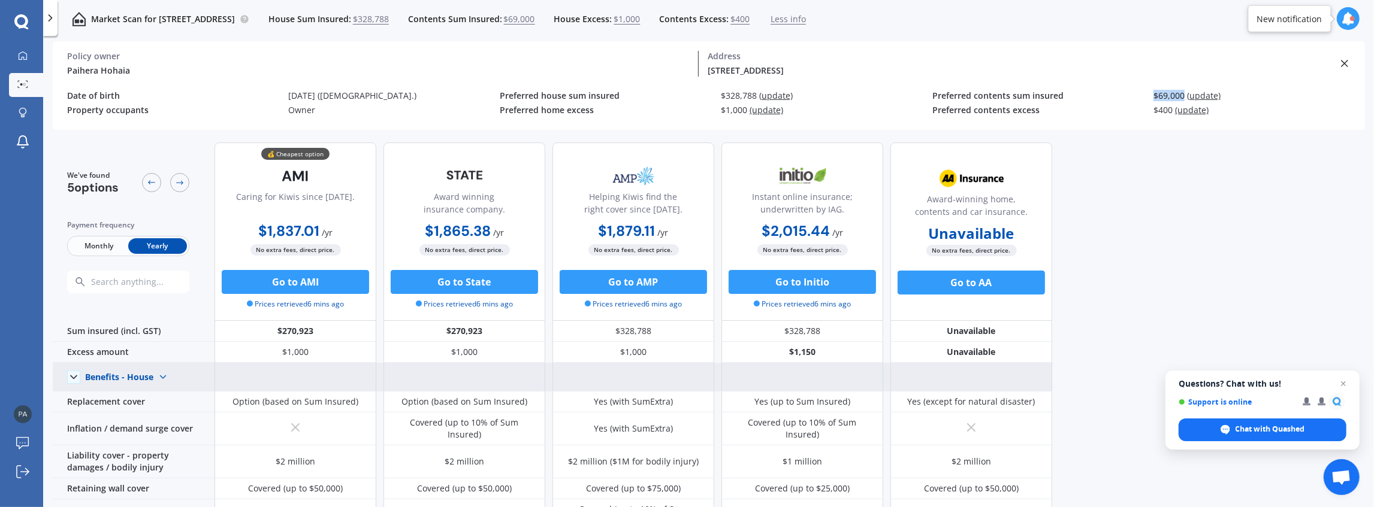
drag, startPoint x: 1184, startPoint y: 96, endPoint x: 1144, endPoint y: 97, distance: 39.5
click at [1144, 97] on div "Preferred contents sum insured $69,000 (update)" at bounding box center [1148, 98] width 433 height 15
drag, startPoint x: 728, startPoint y: 95, endPoint x: 755, endPoint y: 98, distance: 27.2
click at [755, 98] on div "$328,788 (update)" at bounding box center [826, 96] width 211 height 10
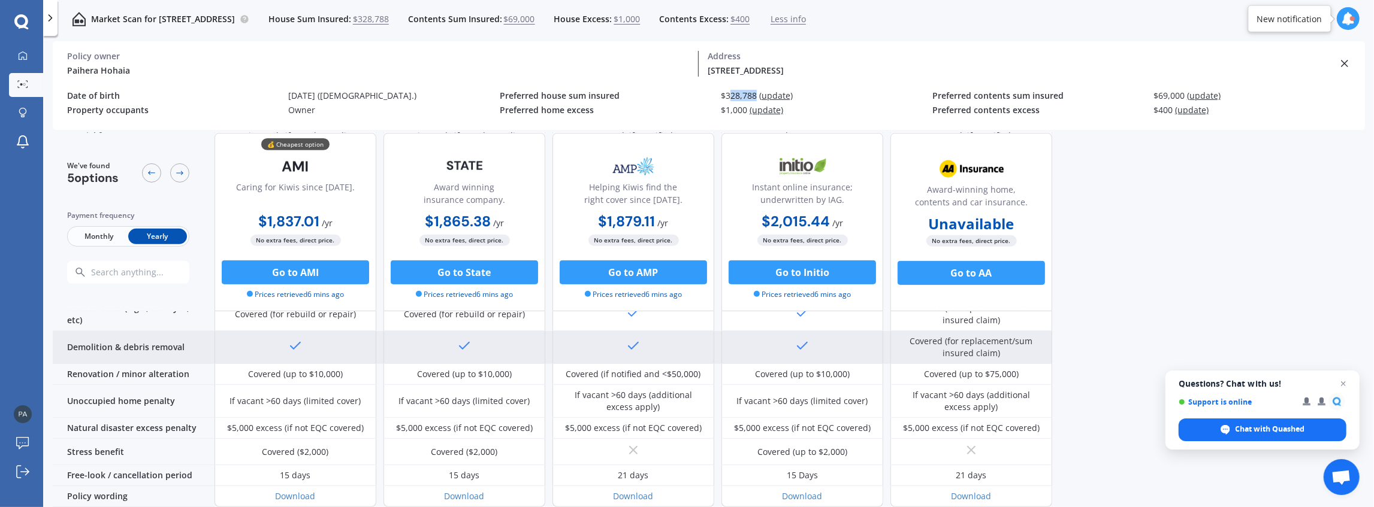
scroll to position [529, 0]
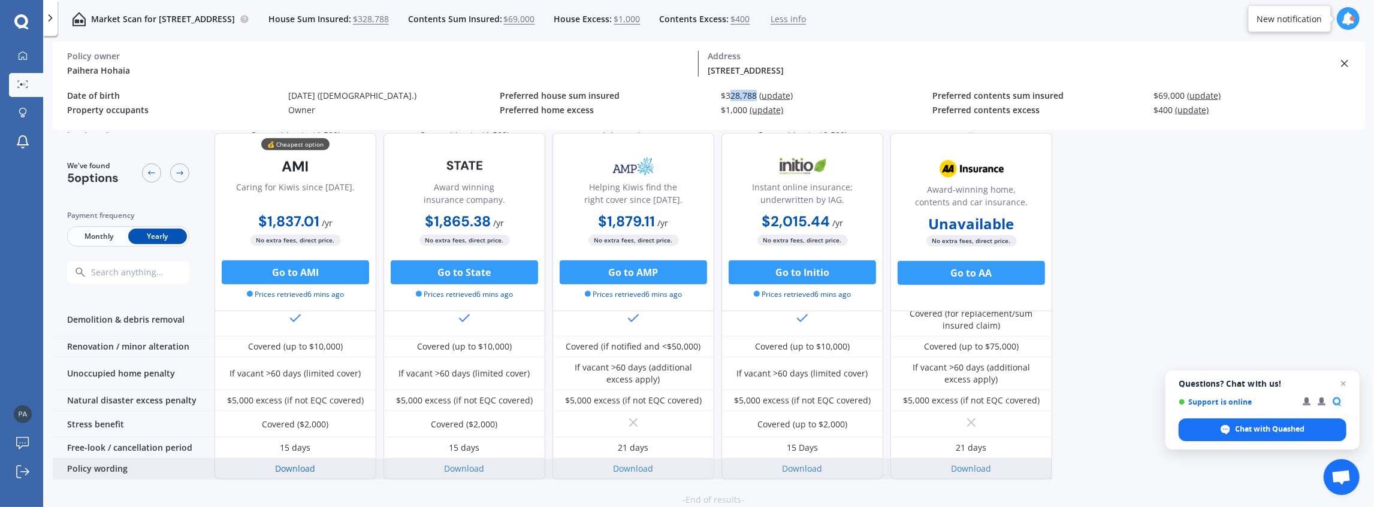
click at [298, 463] on link "Download" at bounding box center [296, 468] width 40 height 11
click at [462, 463] on link "Download" at bounding box center [465, 468] width 40 height 11
click at [629, 463] on link "Download" at bounding box center [633, 468] width 40 height 11
click at [801, 463] on link "Download" at bounding box center [802, 468] width 40 height 11
click at [294, 463] on link "Download" at bounding box center [296, 468] width 40 height 11
